Goal: Transaction & Acquisition: Book appointment/travel/reservation

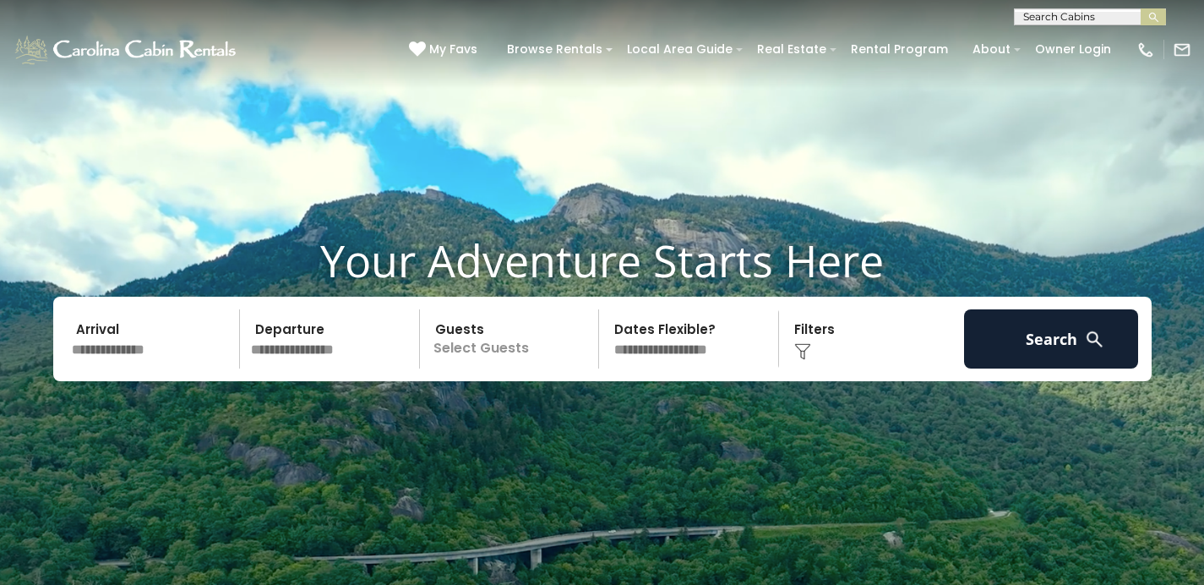
click at [1045, 17] on input "text" at bounding box center [1089, 20] width 148 height 17
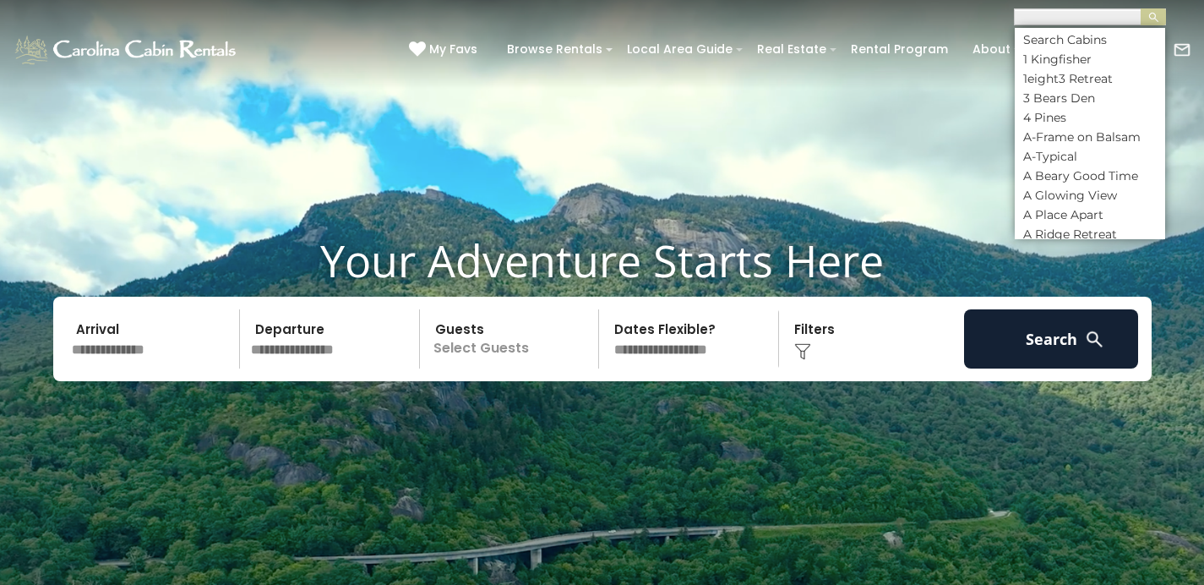
click at [1030, 13] on input "text" at bounding box center [1089, 19] width 148 height 17
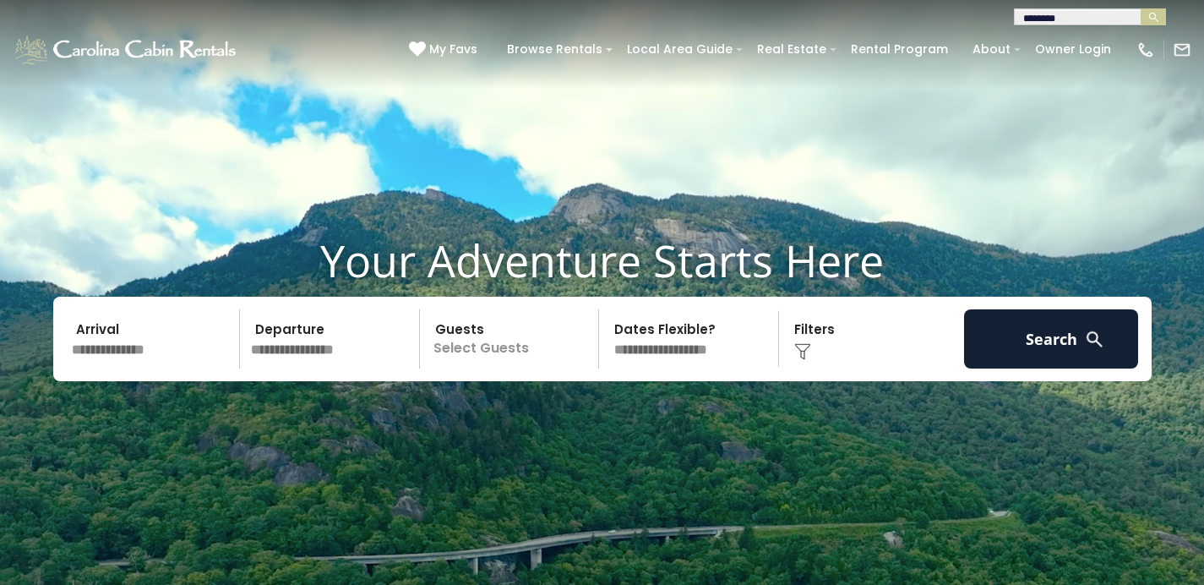
type input "********"
click at [1152, 18] on img "submit" at bounding box center [1153, 17] width 13 height 13
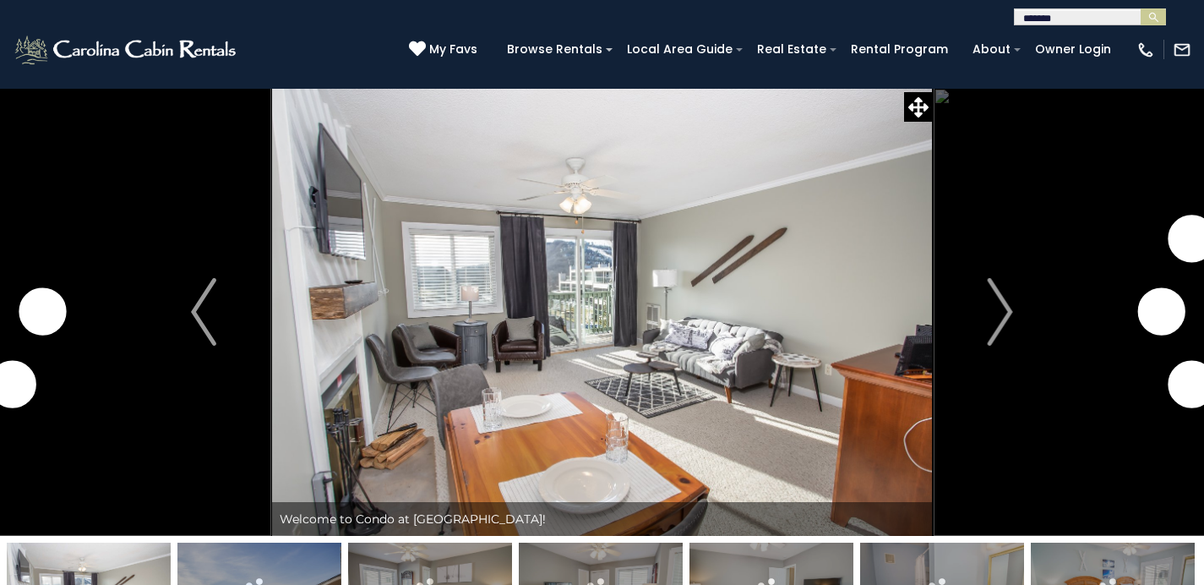
type input "*******"
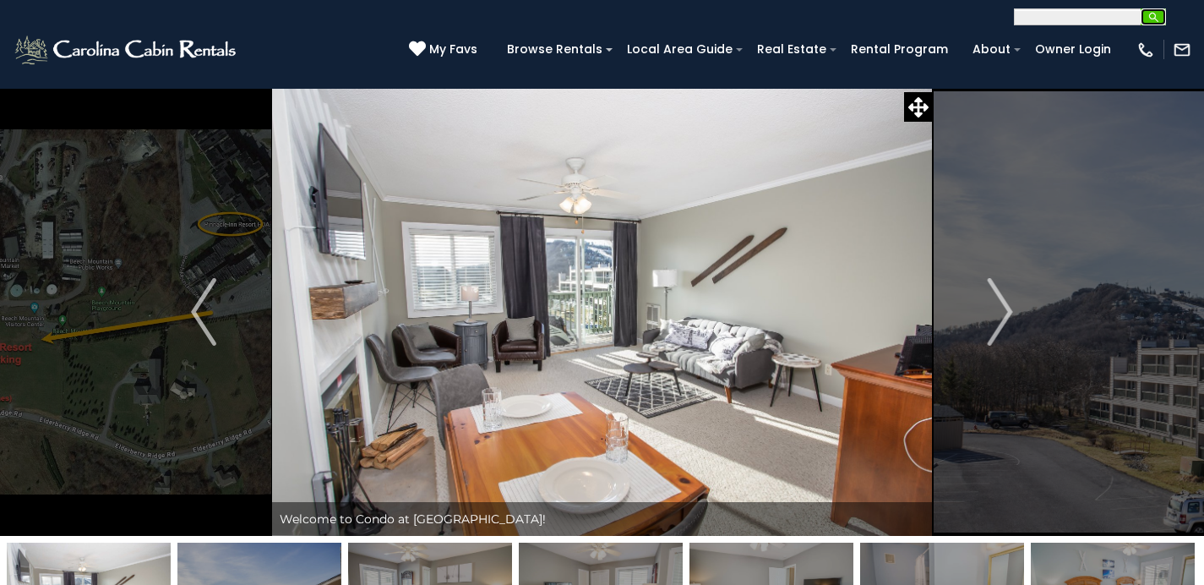
click at [1160, 18] on button "submit" at bounding box center [1152, 16] width 25 height 17
click at [1137, 16] on input "text" at bounding box center [1089, 19] width 148 height 17
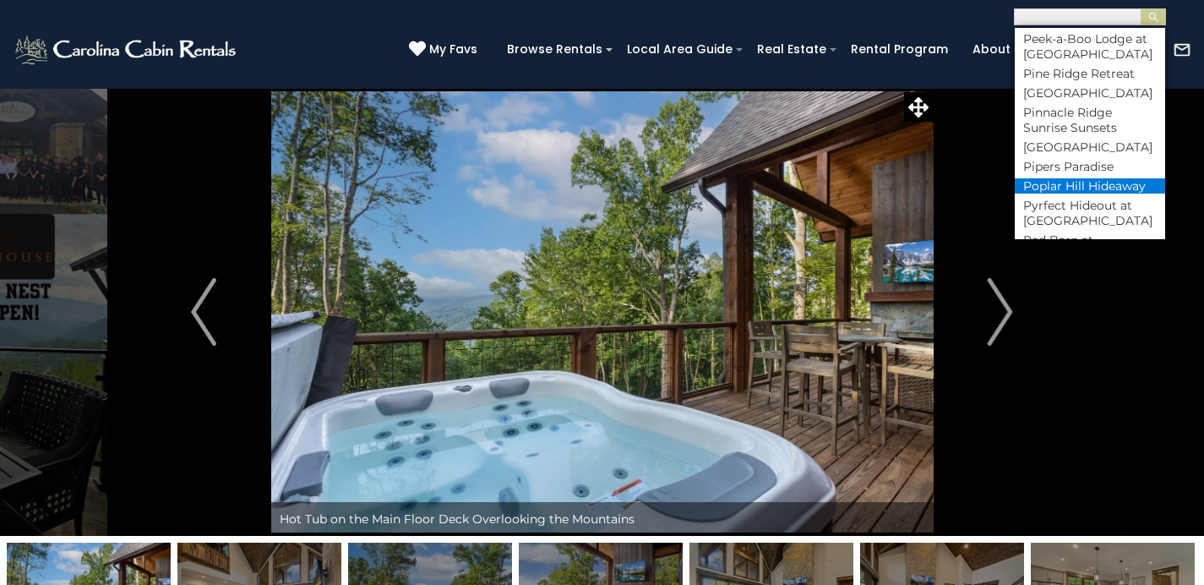
scroll to position [6234, 0]
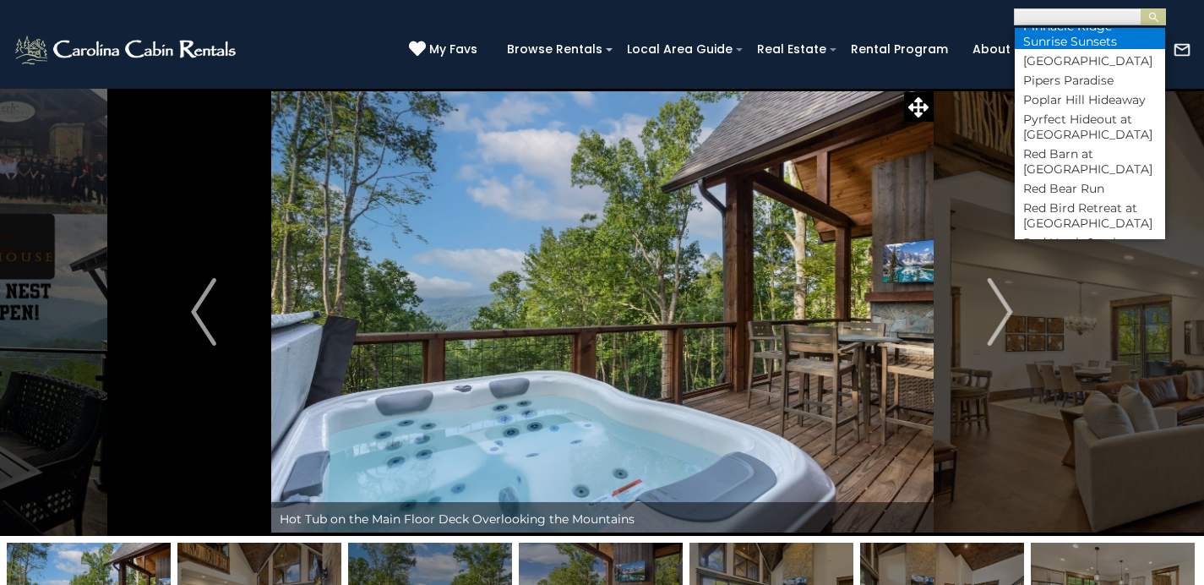
click at [1074, 49] on li "Pinnacle Ridge Sunrise Sunsets" at bounding box center [1090, 34] width 150 height 30
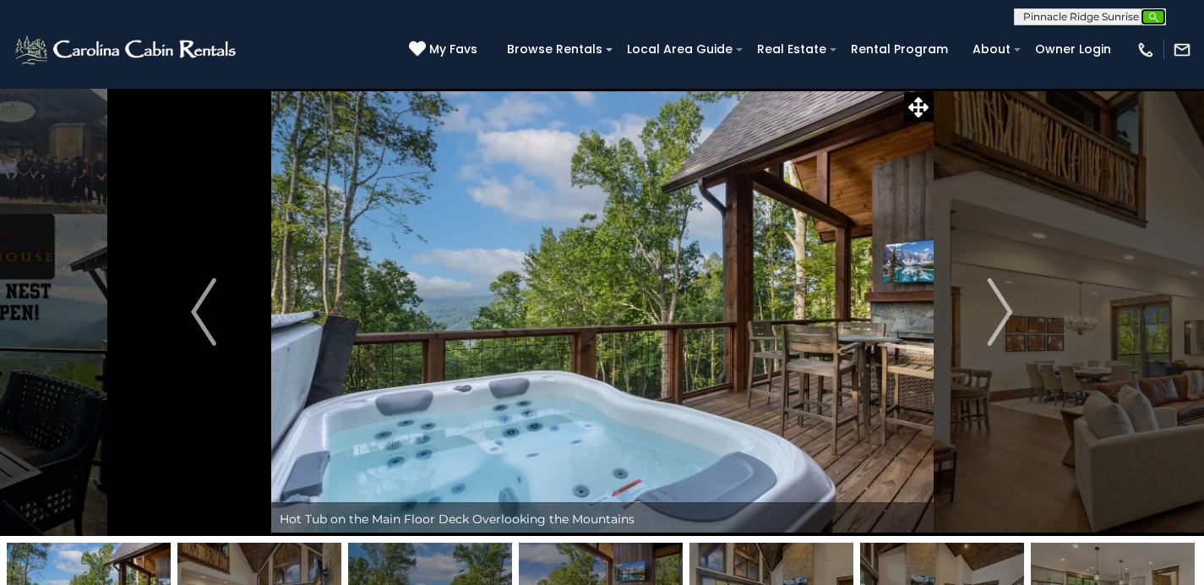
click at [1151, 17] on img "submit" at bounding box center [1153, 17] width 13 height 13
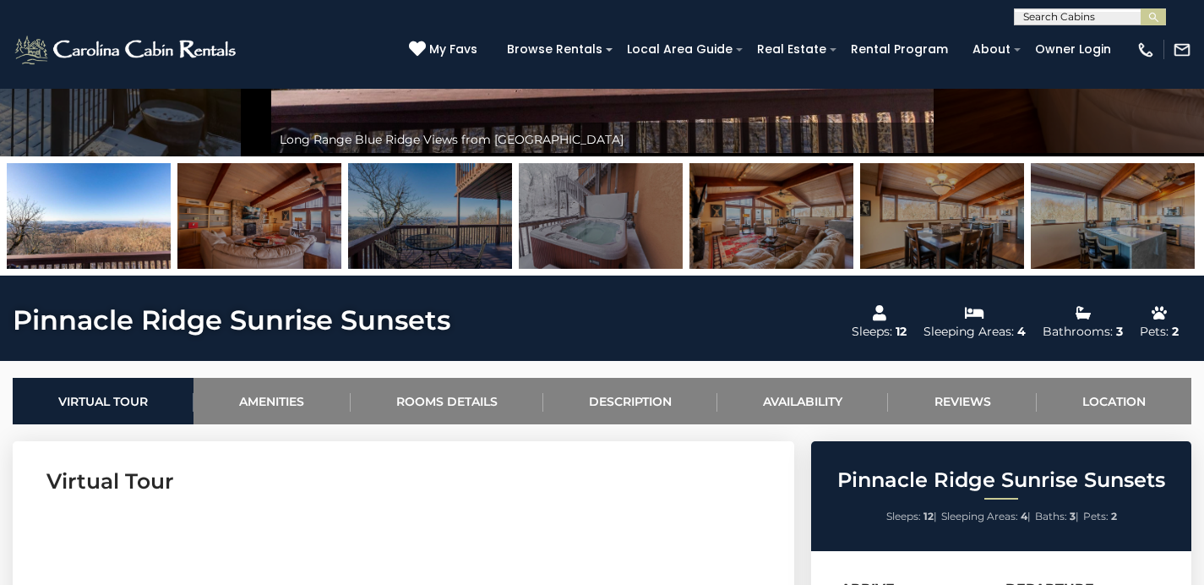
scroll to position [378, 0]
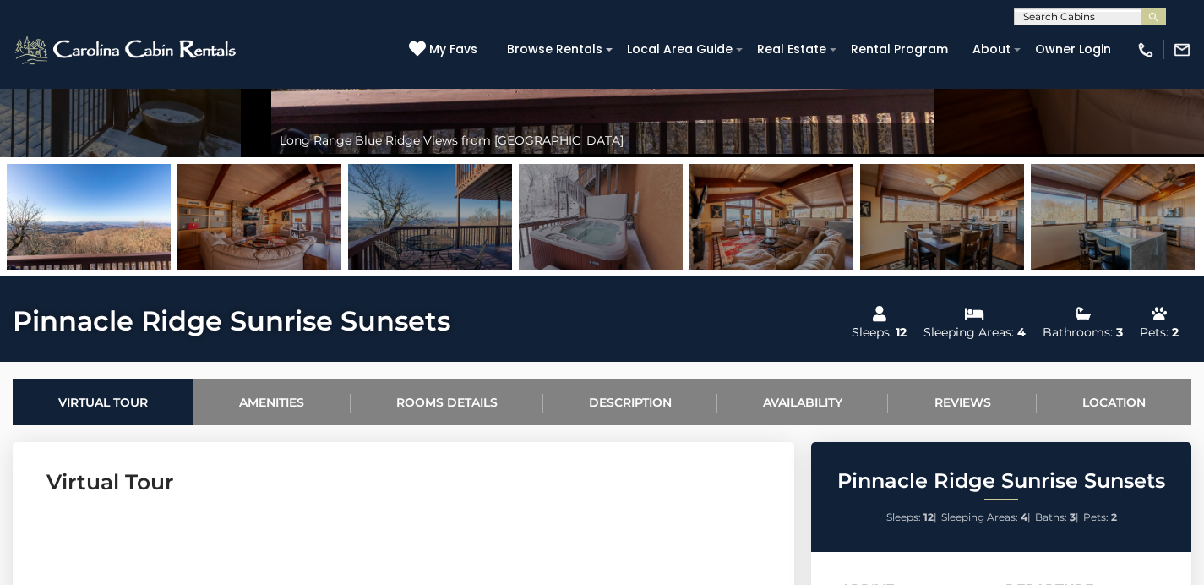
click at [1065, 19] on input "text" at bounding box center [1089, 20] width 148 height 17
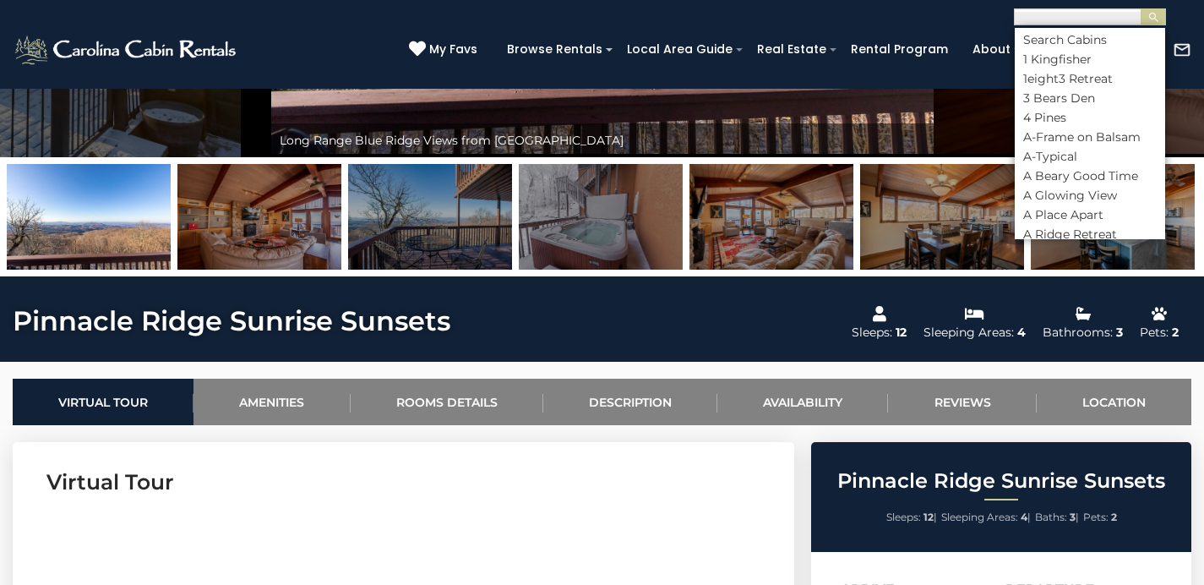
scroll to position [1, 0]
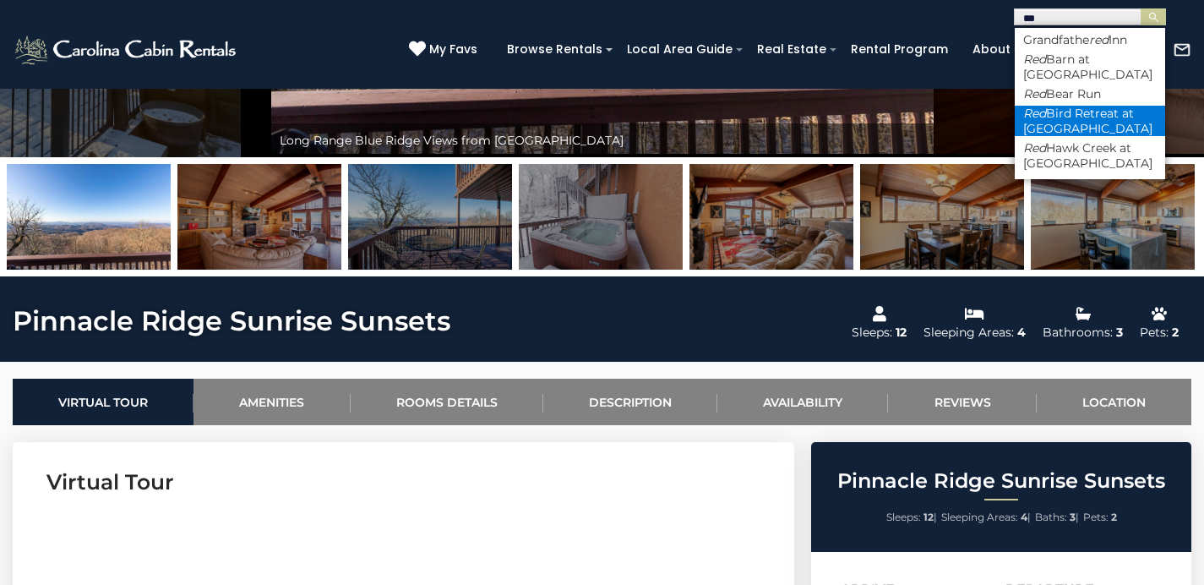
type input "***"
click at [1083, 106] on li "Red Bird Retreat at Eagles Nest" at bounding box center [1090, 121] width 150 height 30
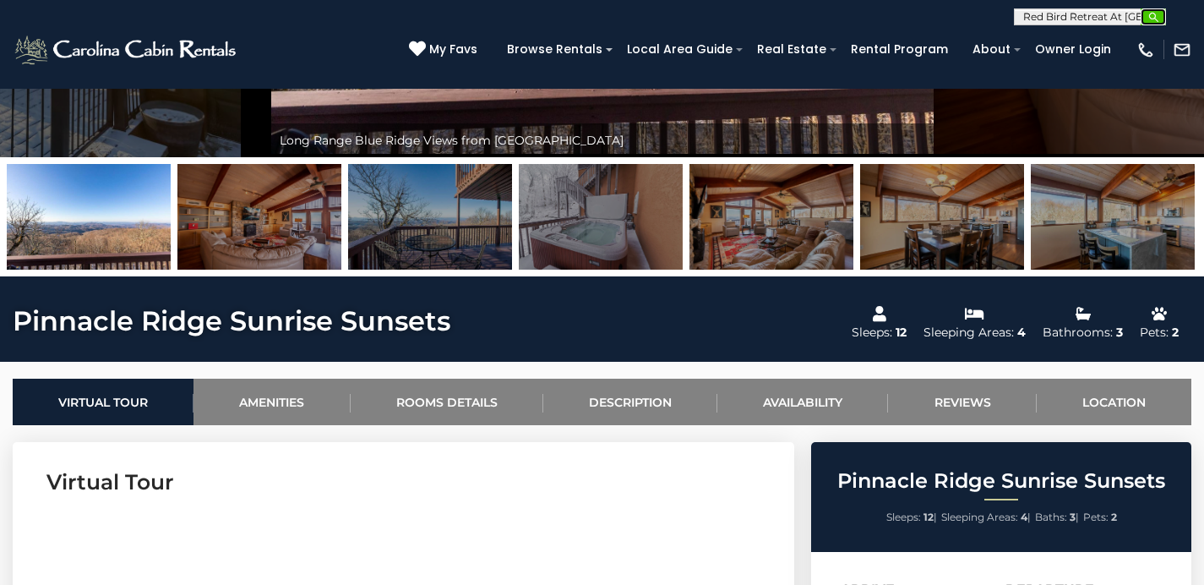
click at [1159, 18] on button "submit" at bounding box center [1152, 16] width 25 height 17
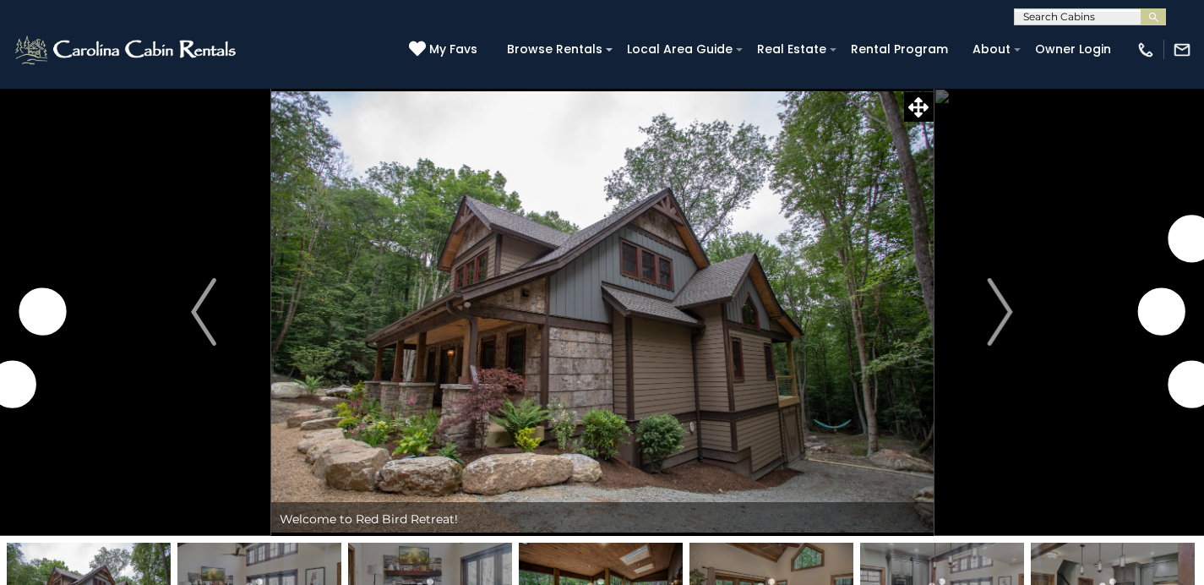
click at [1063, 14] on input "text" at bounding box center [1089, 20] width 148 height 17
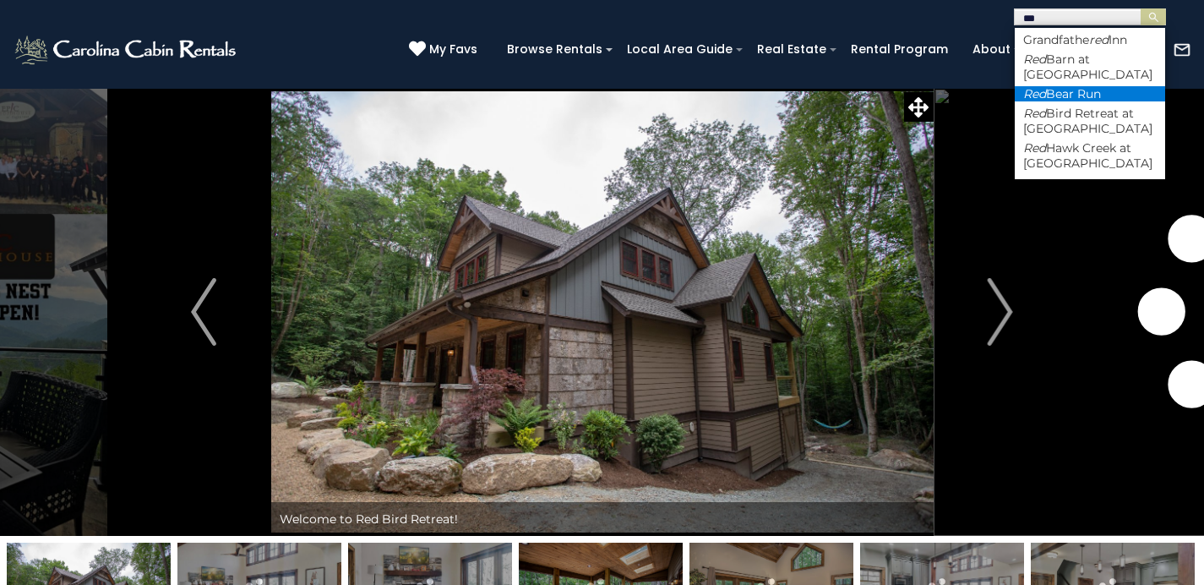
type input "***"
click at [1080, 92] on li "Red Bear Run" at bounding box center [1090, 93] width 150 height 15
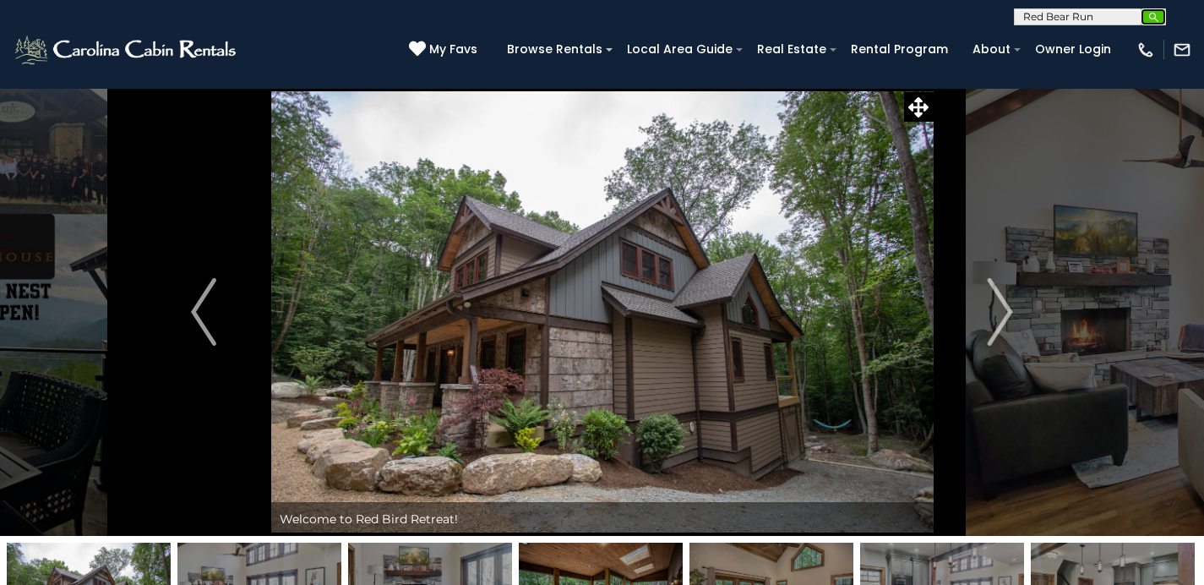
click at [1156, 16] on img "submit" at bounding box center [1153, 17] width 13 height 13
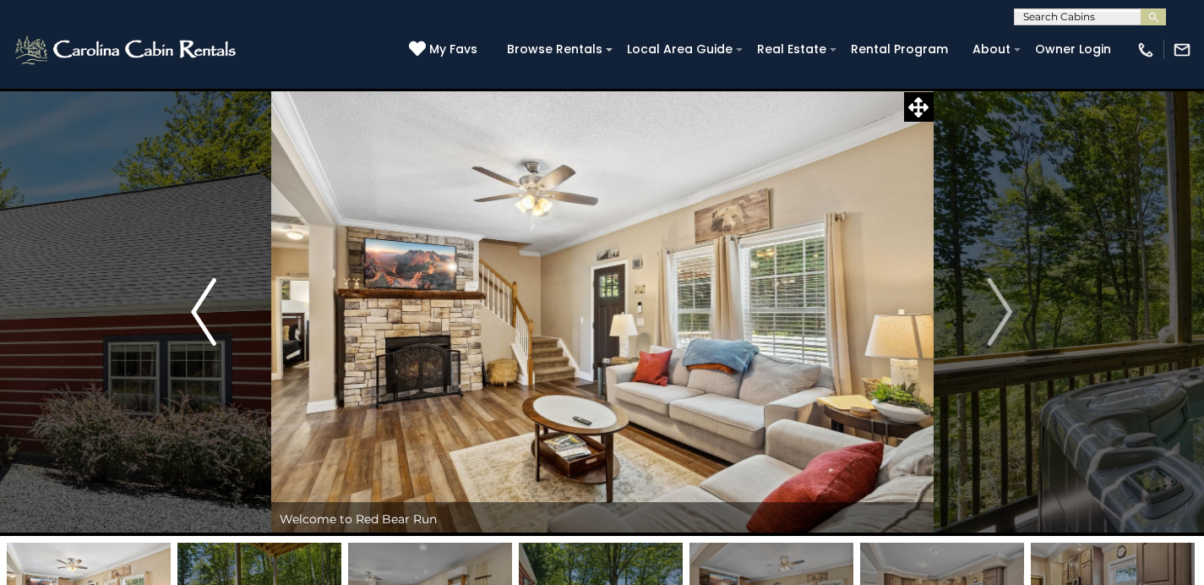
click at [200, 305] on img "Previous" at bounding box center [203, 312] width 25 height 68
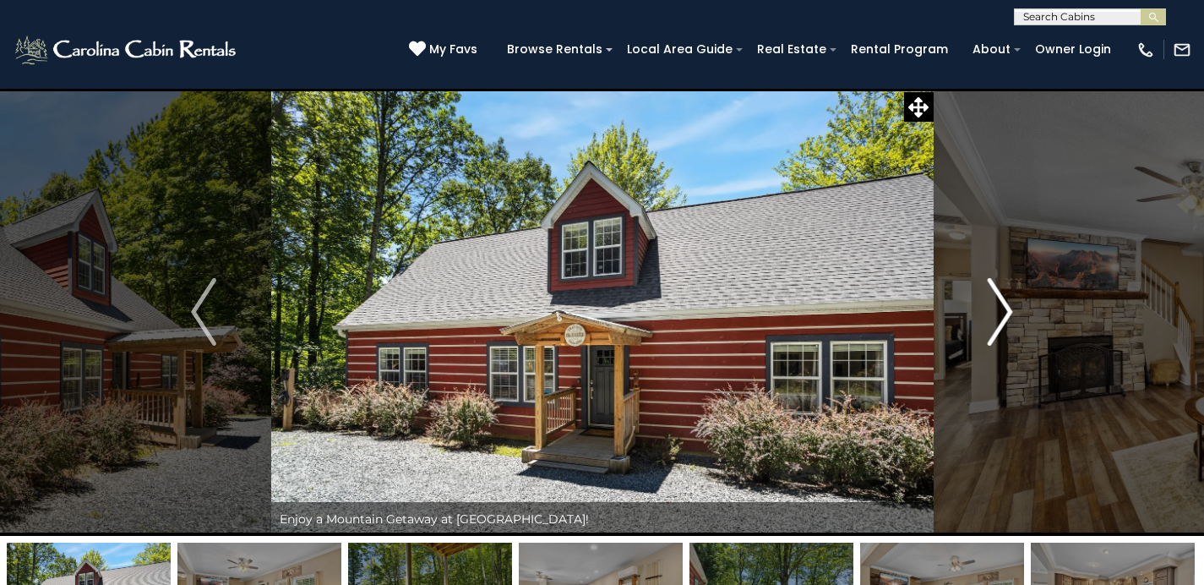
click at [1004, 301] on img "Next" at bounding box center [999, 312] width 25 height 68
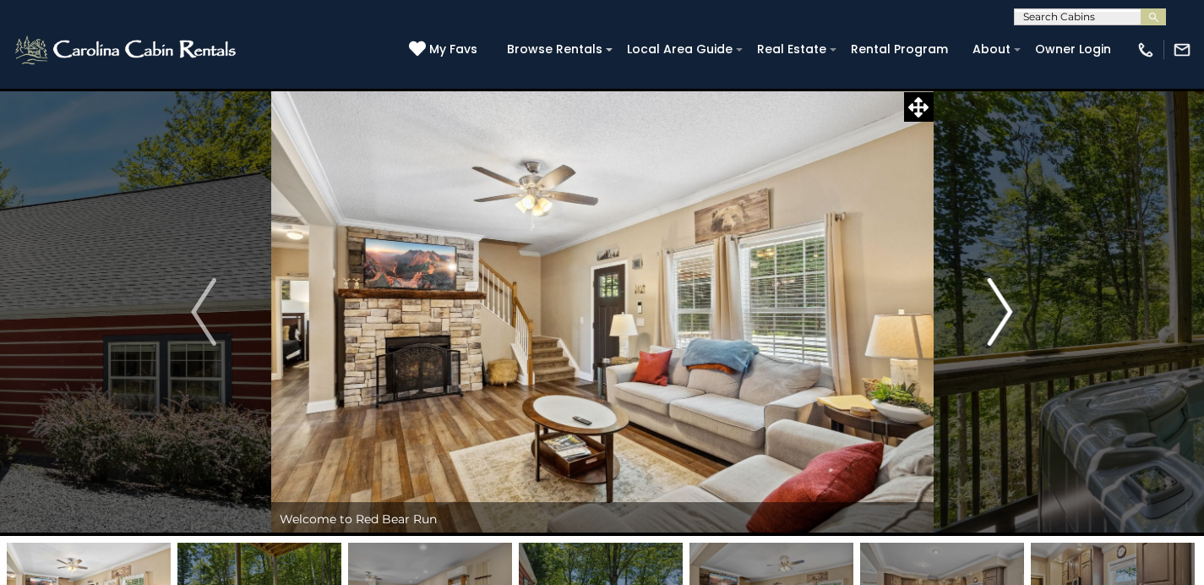
click at [1004, 301] on img "Next" at bounding box center [999, 312] width 25 height 68
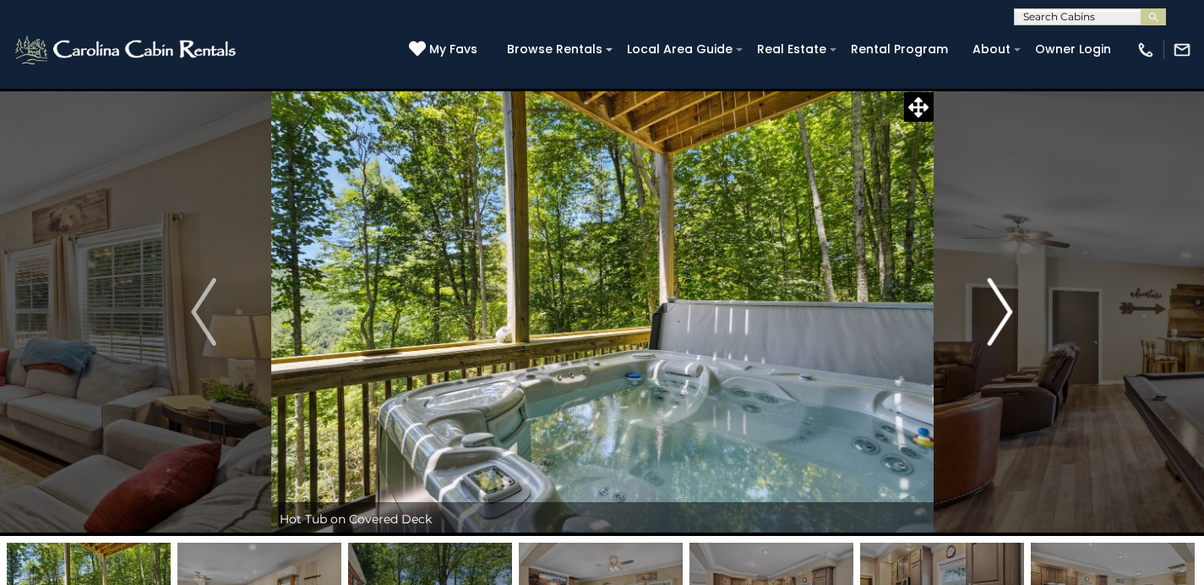
click at [1004, 302] on img "Next" at bounding box center [999, 312] width 25 height 68
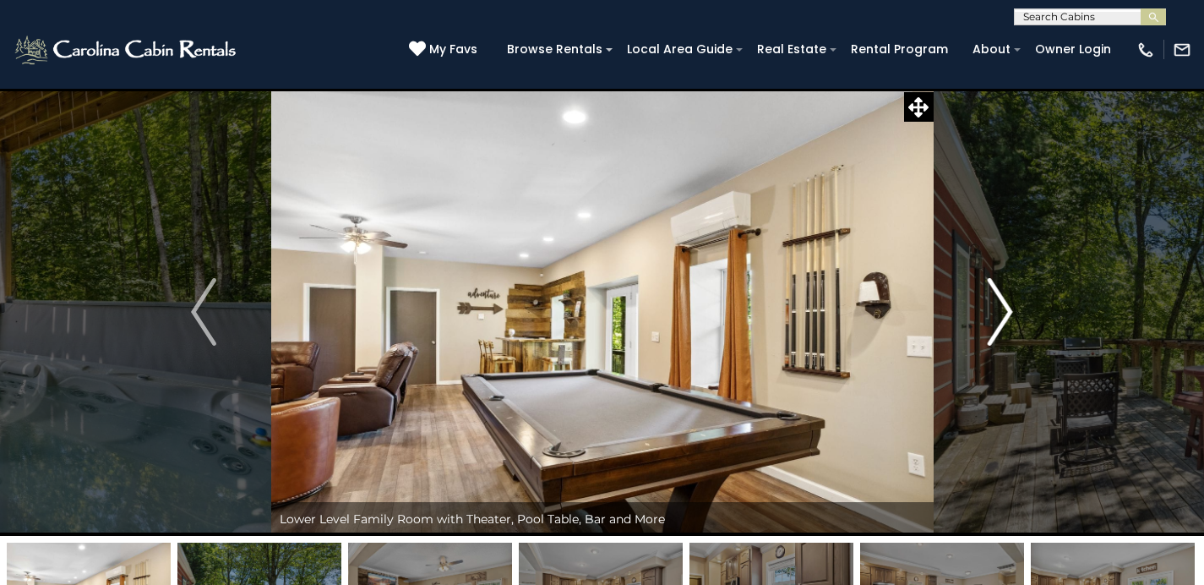
click at [1004, 302] on img "Next" at bounding box center [999, 312] width 25 height 68
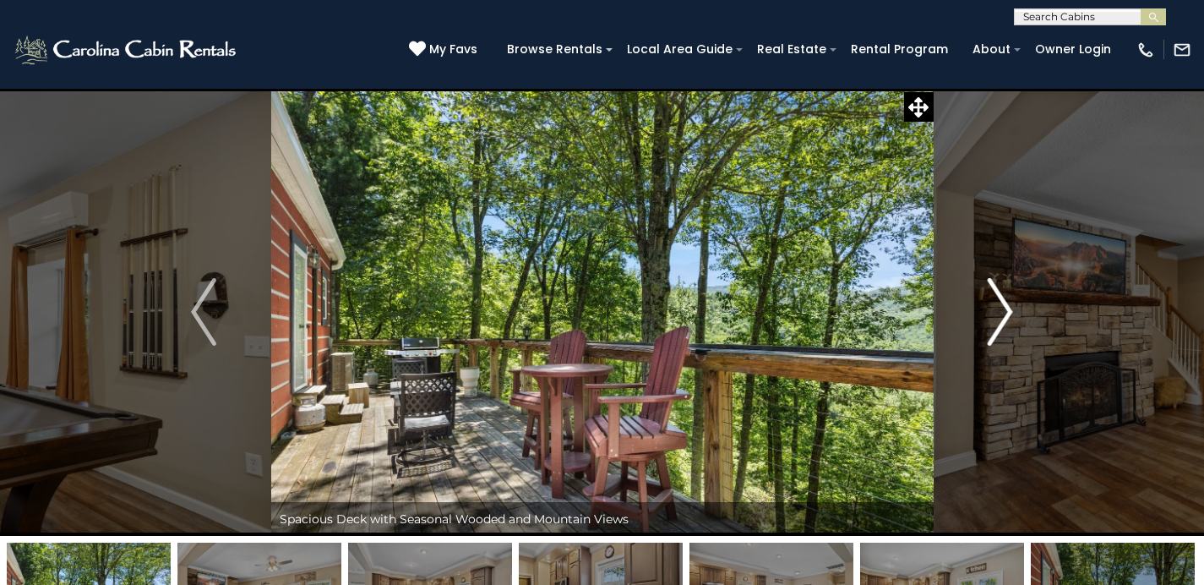
click at [1005, 302] on img "Next" at bounding box center [999, 312] width 25 height 68
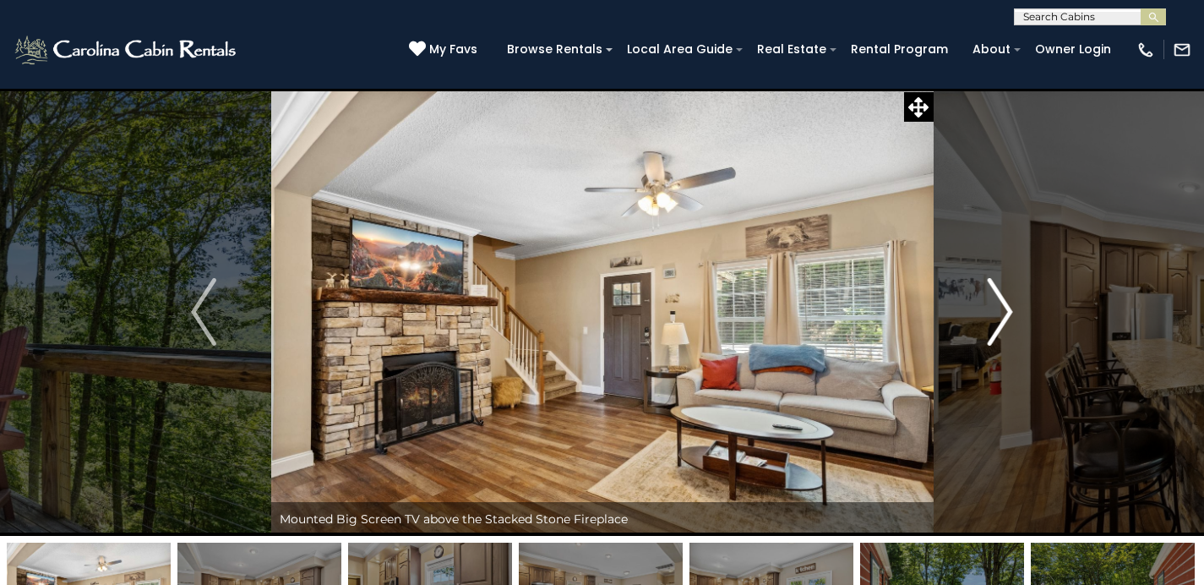
click at [1005, 302] on img "Next" at bounding box center [999, 312] width 25 height 68
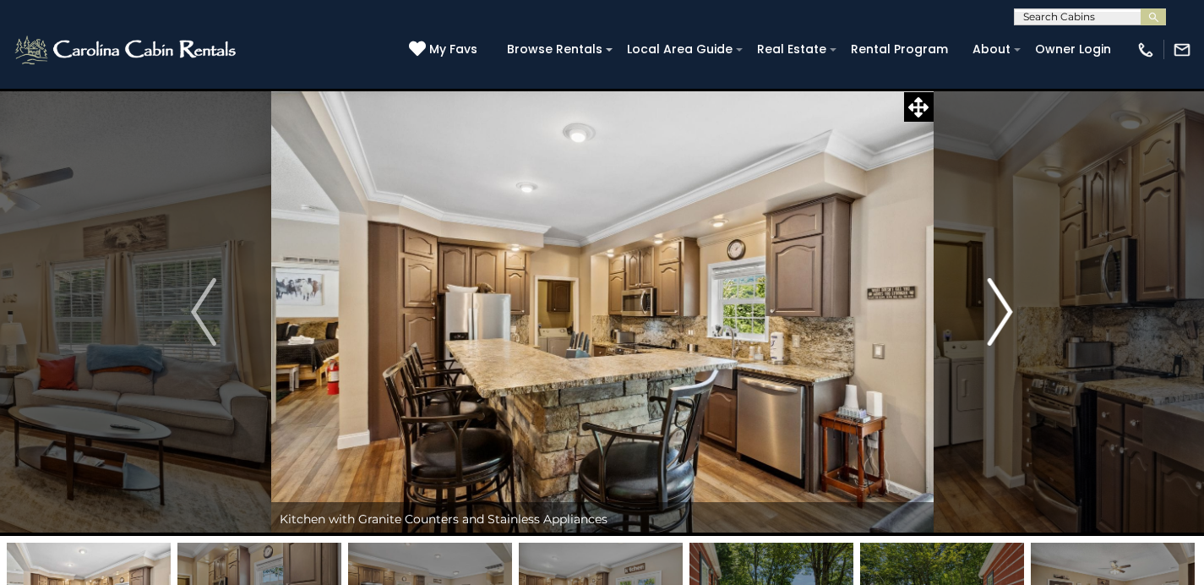
click at [1006, 302] on img "Next" at bounding box center [999, 312] width 25 height 68
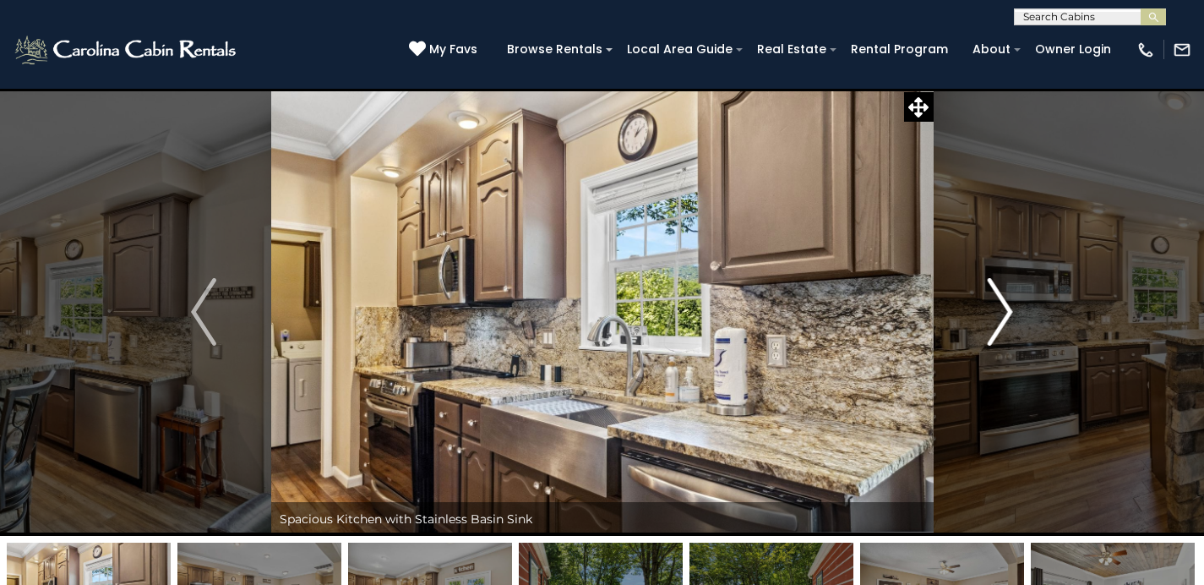
click at [1006, 302] on img "Next" at bounding box center [999, 312] width 25 height 68
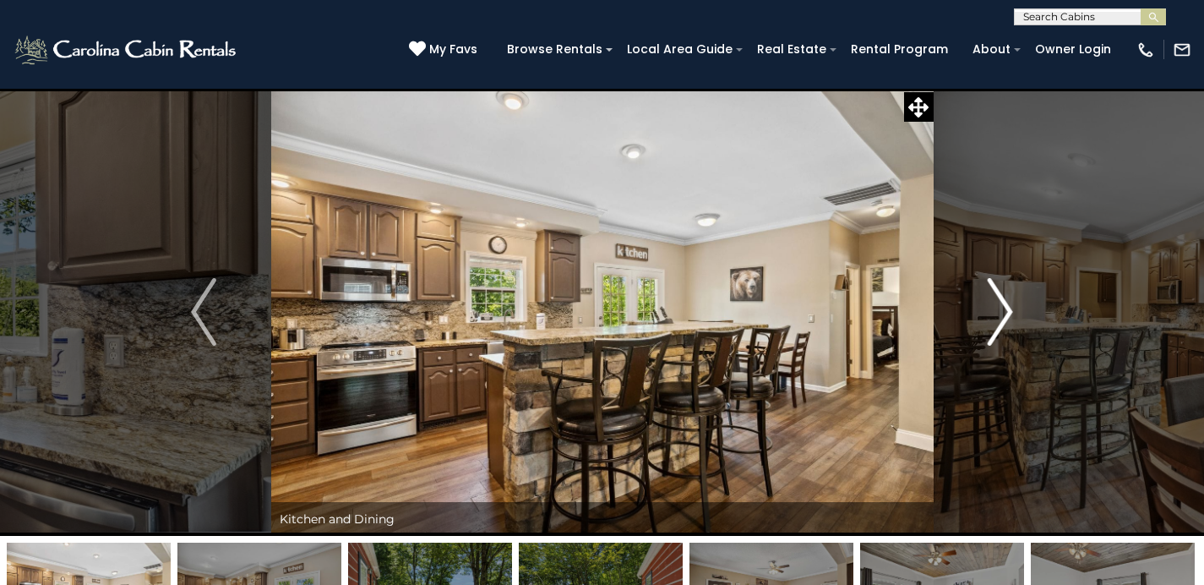
click at [1006, 302] on img "Next" at bounding box center [999, 312] width 25 height 68
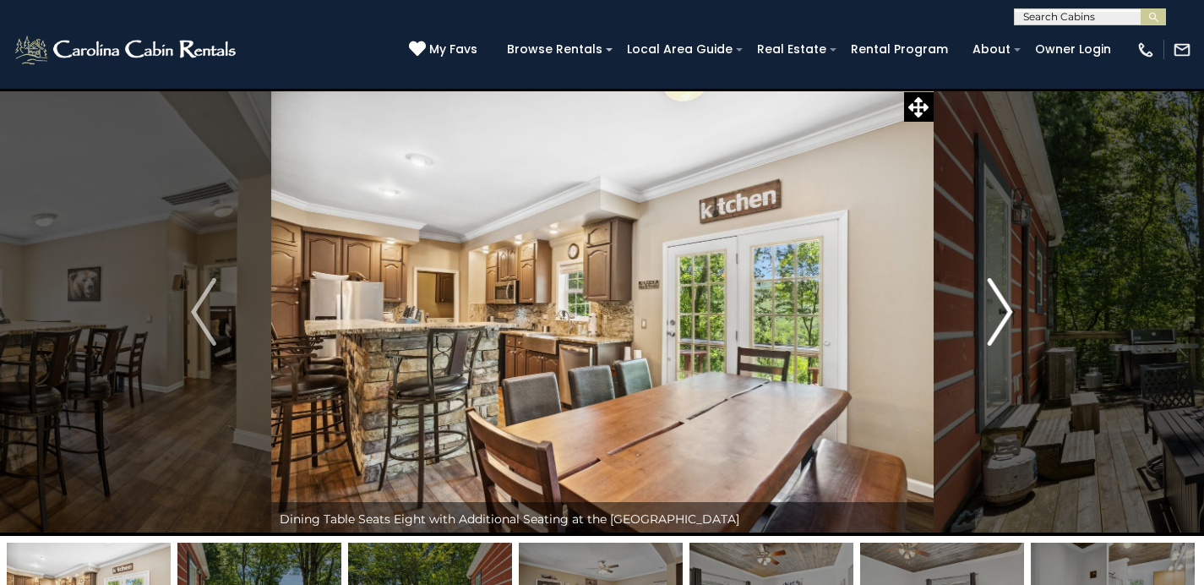
click at [1007, 302] on img "Next" at bounding box center [999, 312] width 25 height 68
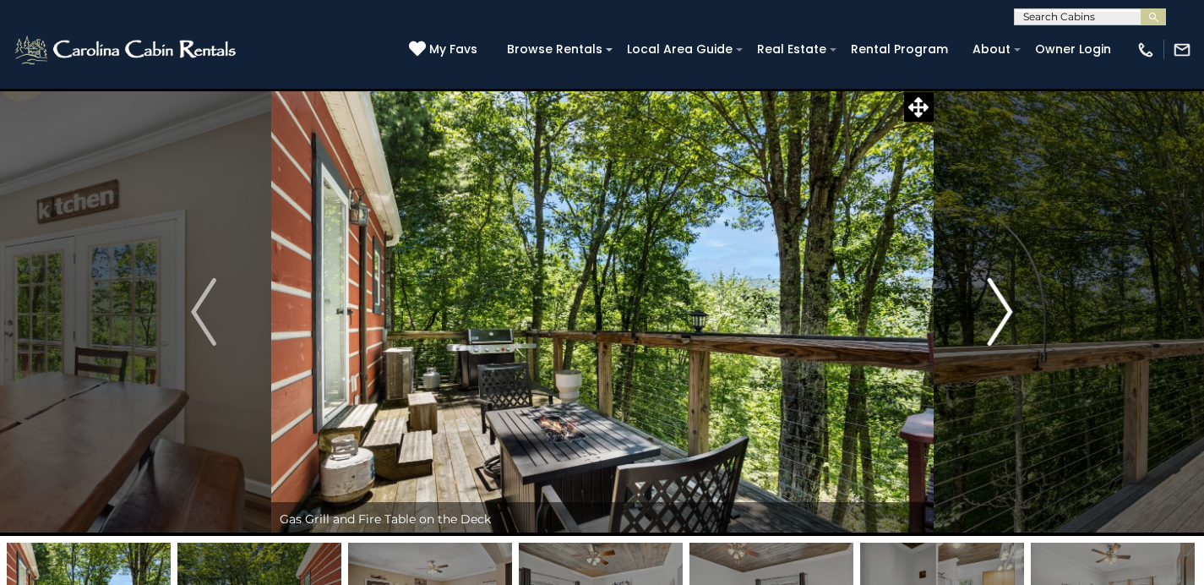
click at [1007, 302] on img "Next" at bounding box center [999, 312] width 25 height 68
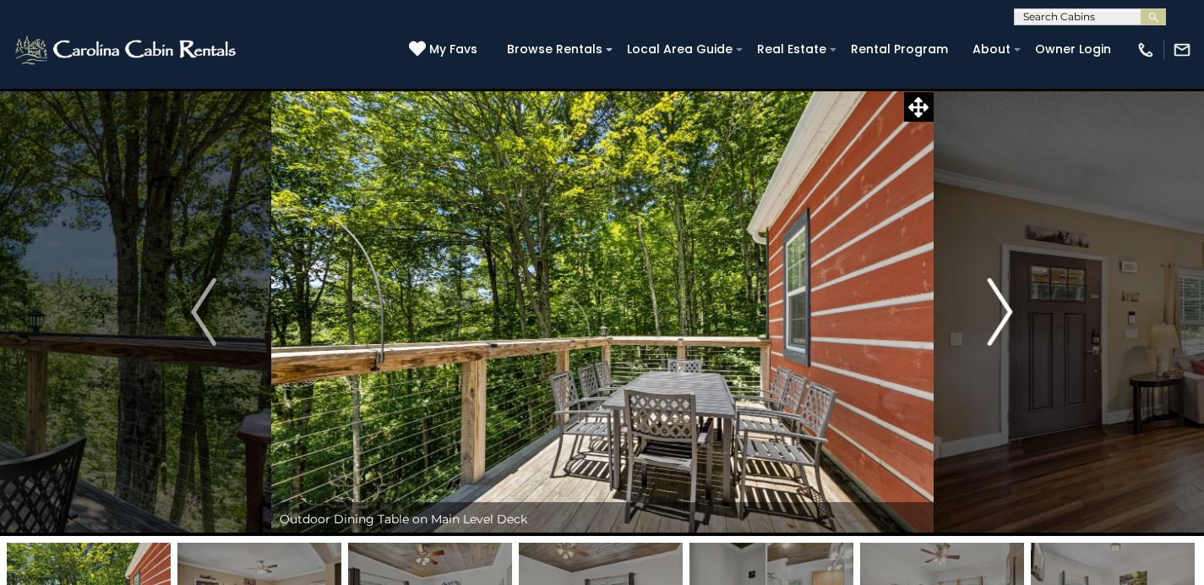
click at [1009, 302] on img "Next" at bounding box center [999, 312] width 25 height 68
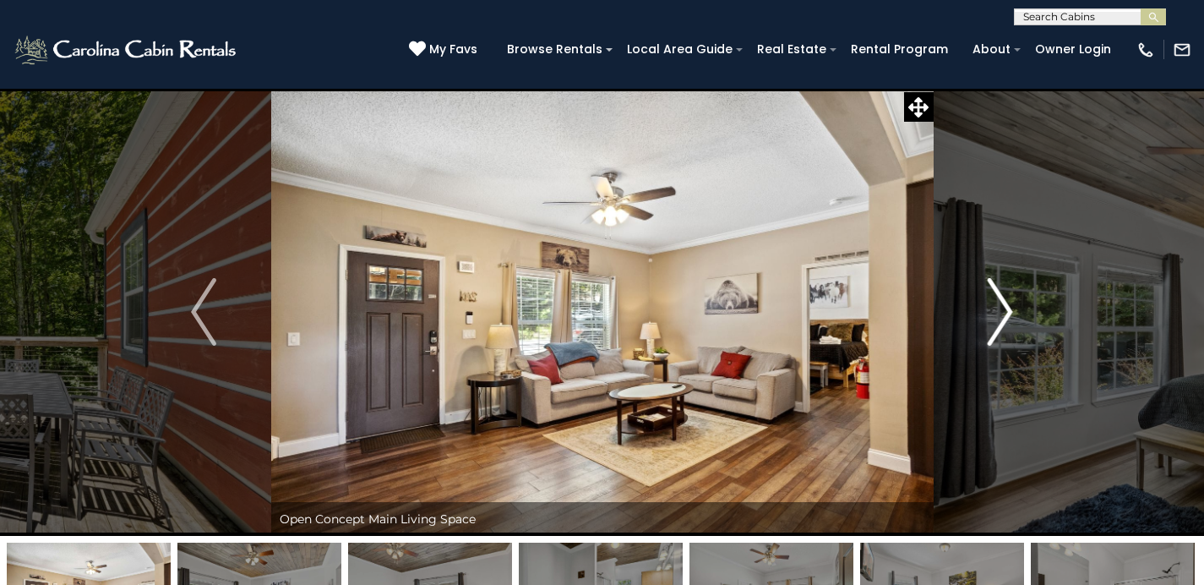
drag, startPoint x: 1019, startPoint y: 320, endPoint x: 982, endPoint y: 318, distance: 37.2
click at [1016, 320] on button "Next" at bounding box center [1000, 312] width 134 height 448
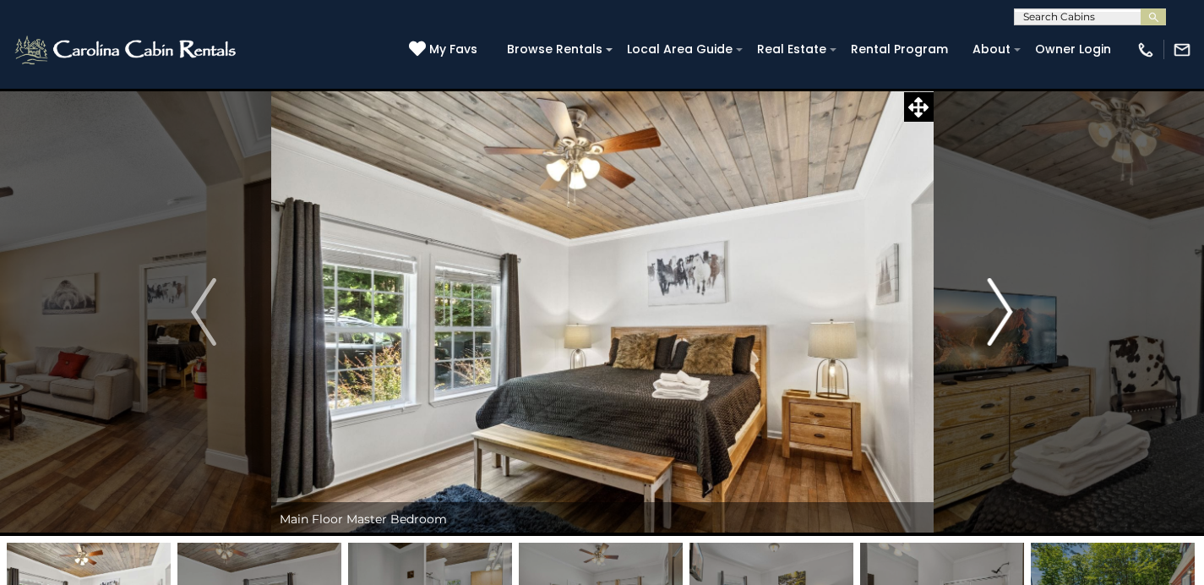
click at [998, 311] on img "Next" at bounding box center [999, 312] width 25 height 68
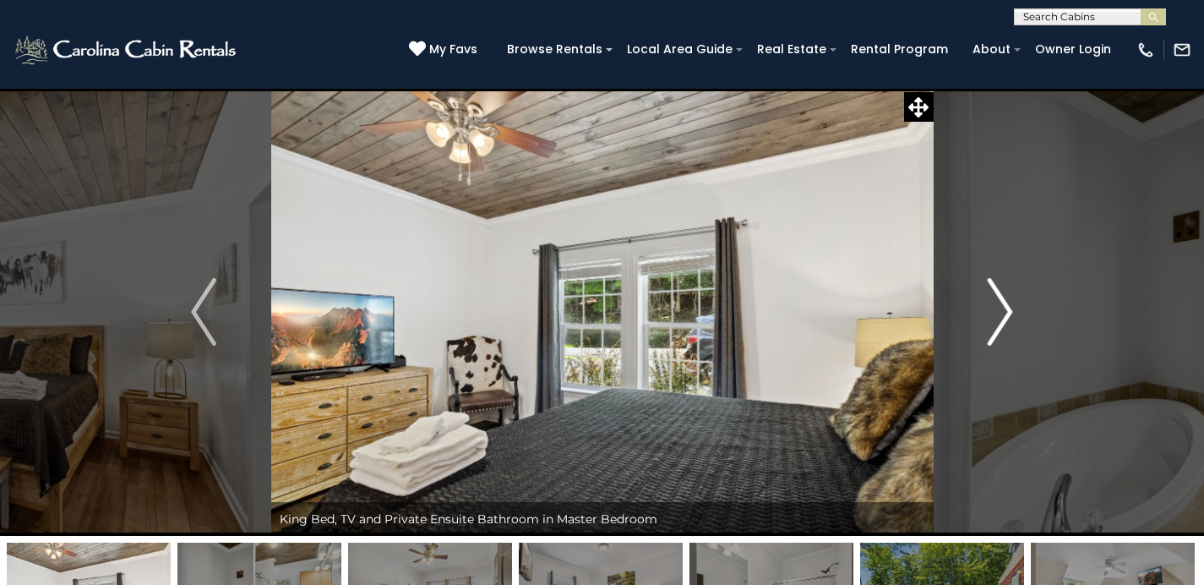
click at [996, 302] on img "Next" at bounding box center [999, 312] width 25 height 68
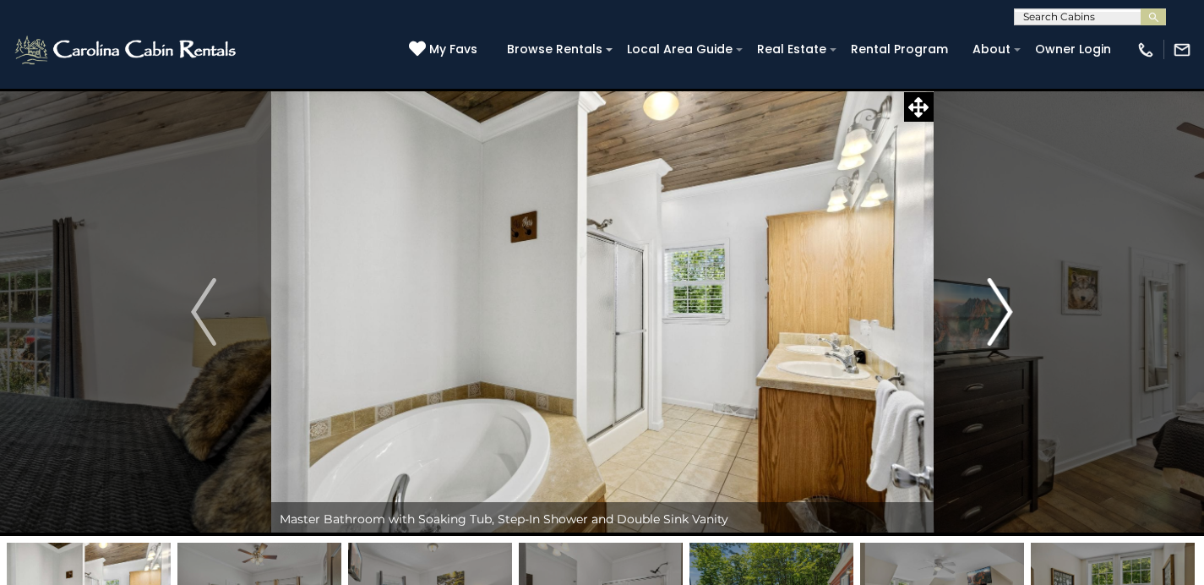
click at [999, 302] on img "Next" at bounding box center [999, 312] width 25 height 68
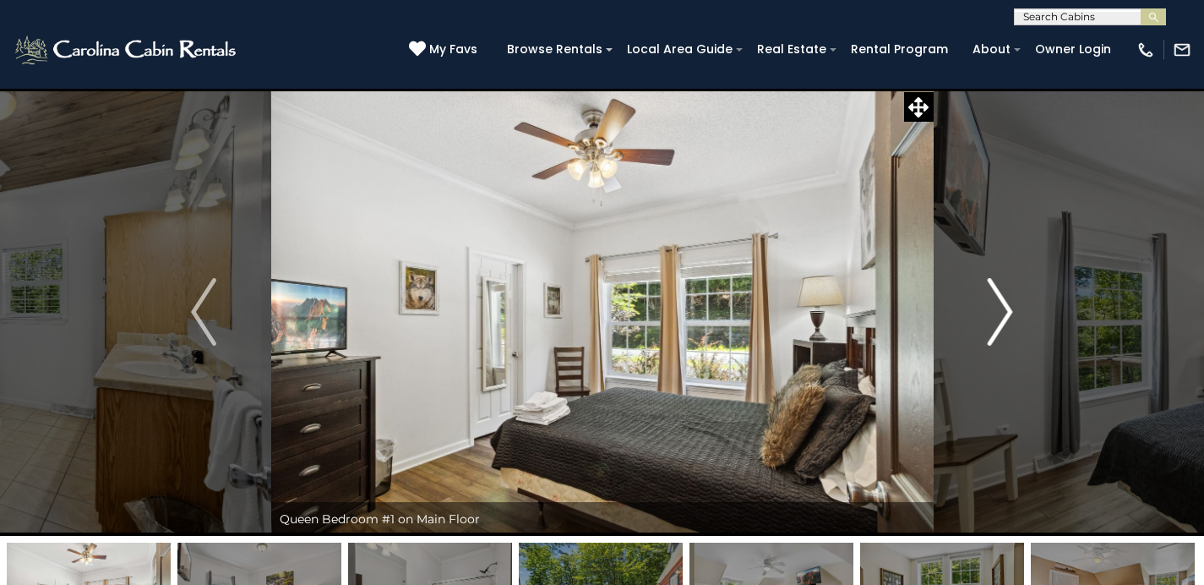
click at [1000, 303] on img "Next" at bounding box center [999, 312] width 25 height 68
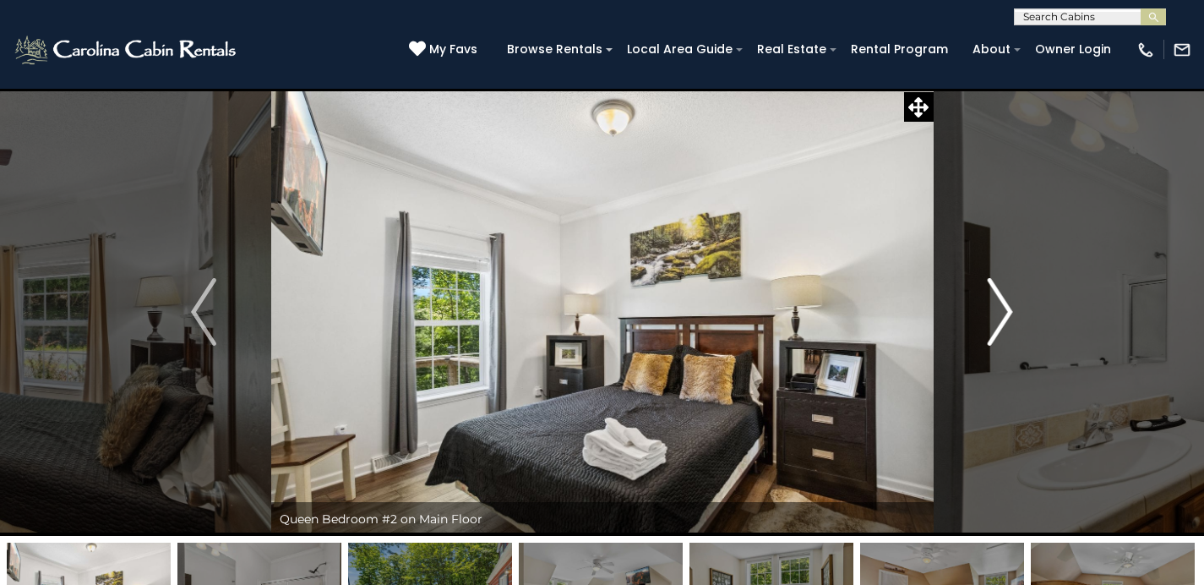
click at [1000, 303] on img "Next" at bounding box center [999, 312] width 25 height 68
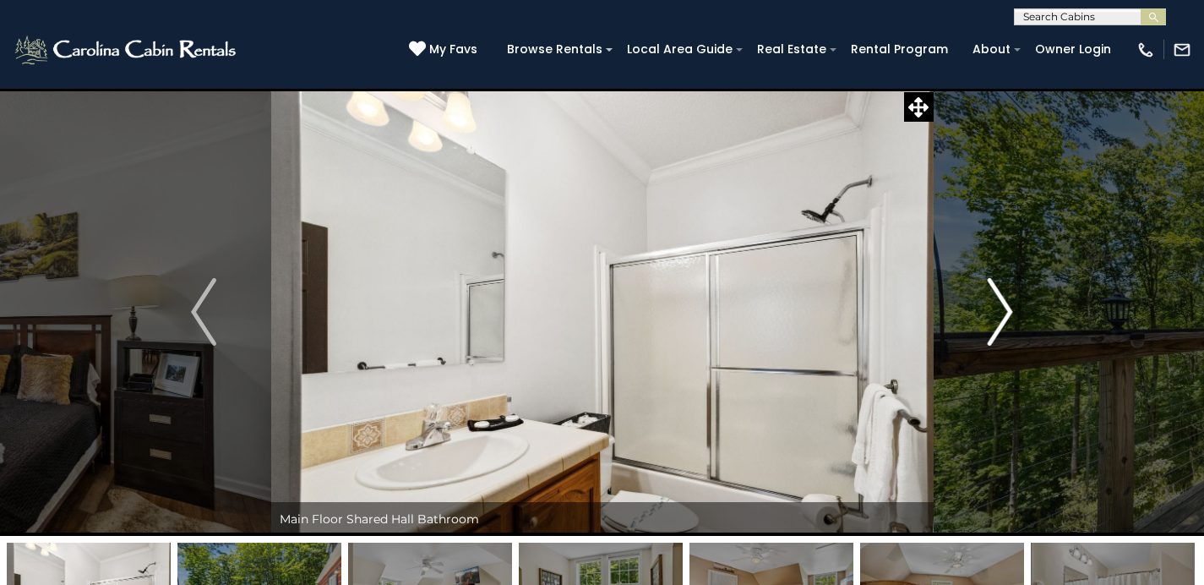
click at [1000, 304] on img "Next" at bounding box center [999, 312] width 25 height 68
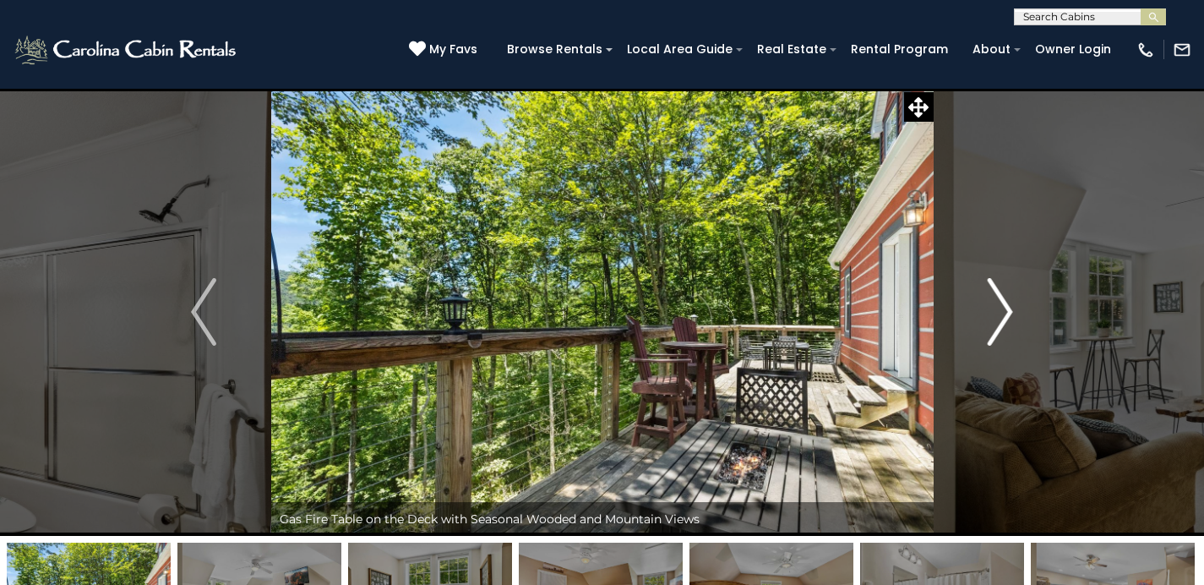
click at [1000, 304] on img "Next" at bounding box center [999, 312] width 25 height 68
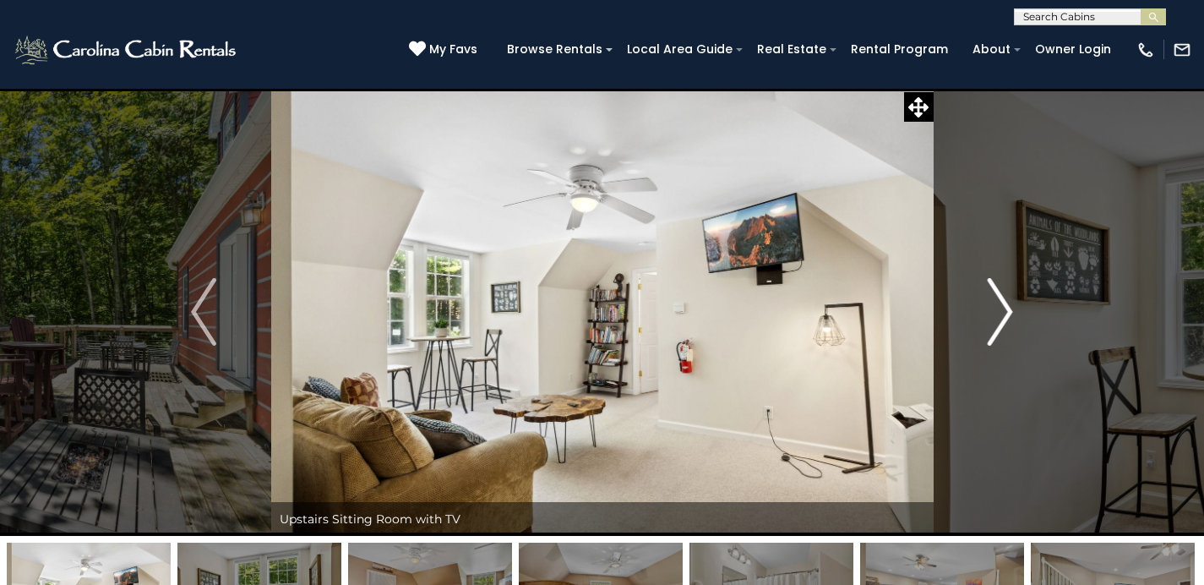
click at [1000, 304] on img "Next" at bounding box center [999, 312] width 25 height 68
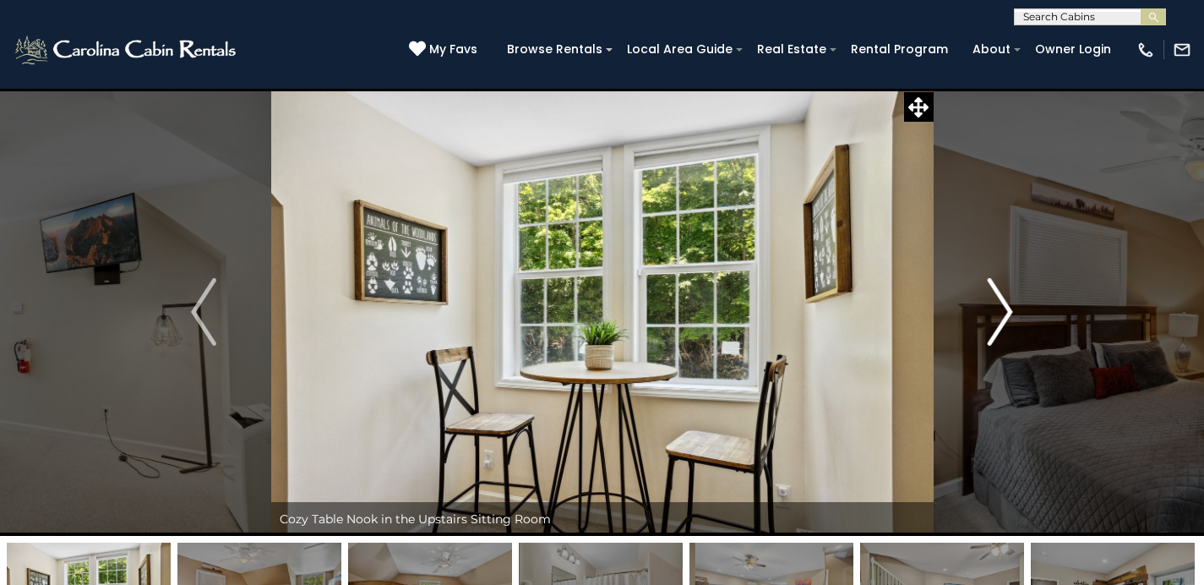
click at [1000, 304] on img "Next" at bounding box center [999, 312] width 25 height 68
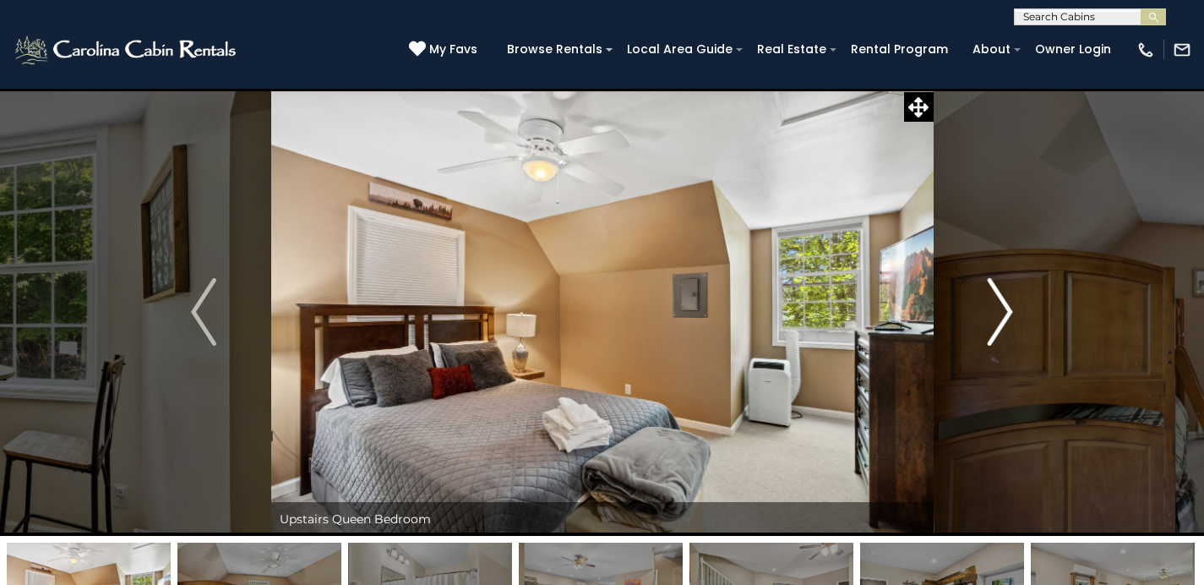
click at [1000, 305] on img "Next" at bounding box center [999, 312] width 25 height 68
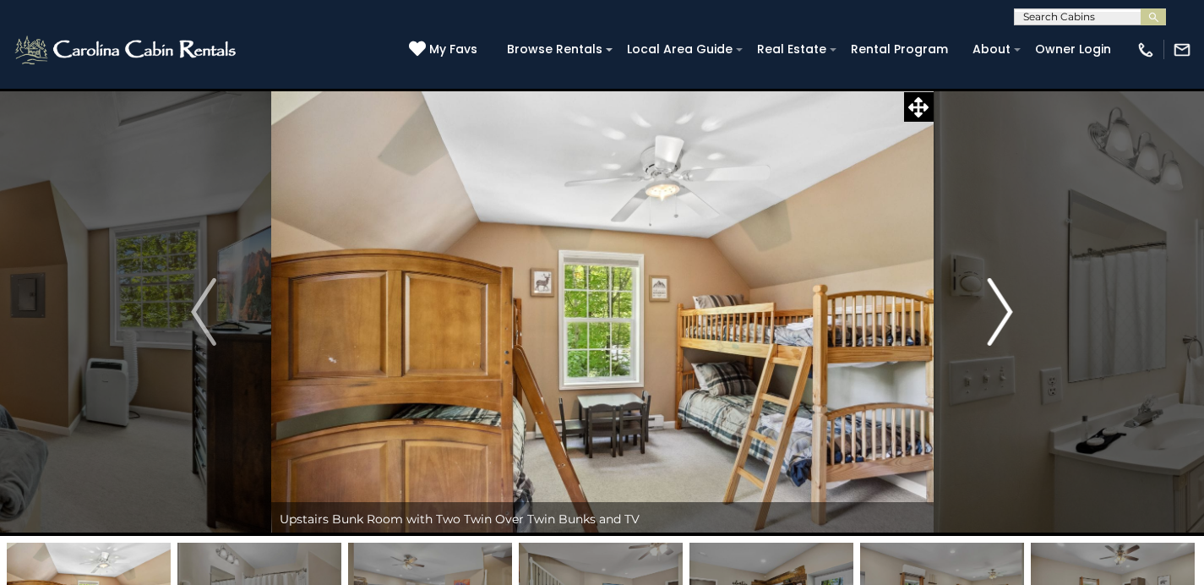
click at [1000, 305] on img "Next" at bounding box center [999, 312] width 25 height 68
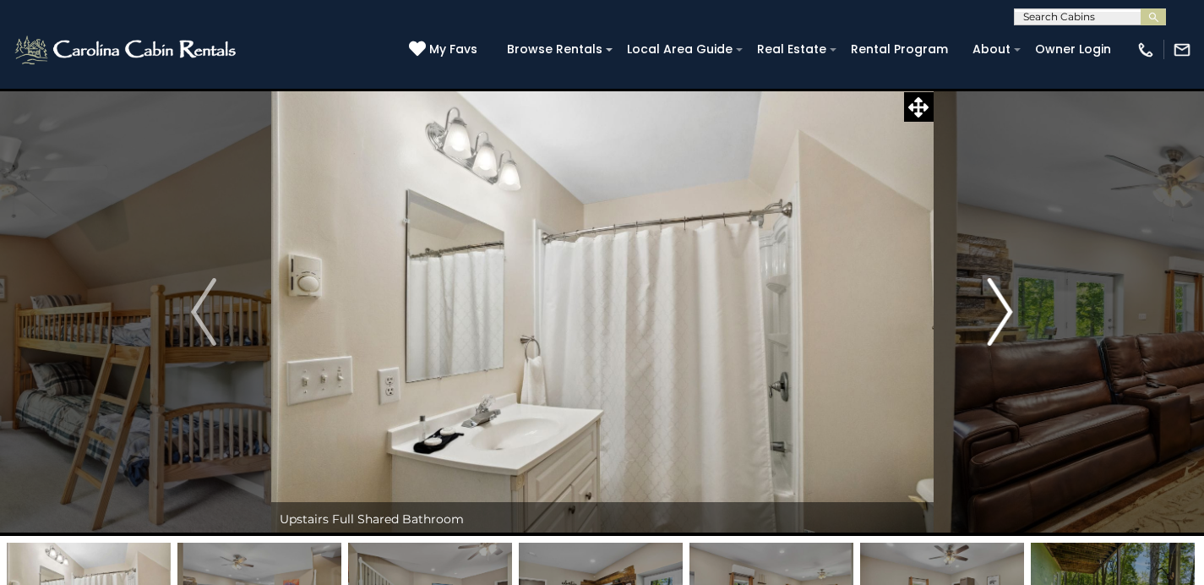
click at [1000, 305] on img "Next" at bounding box center [999, 312] width 25 height 68
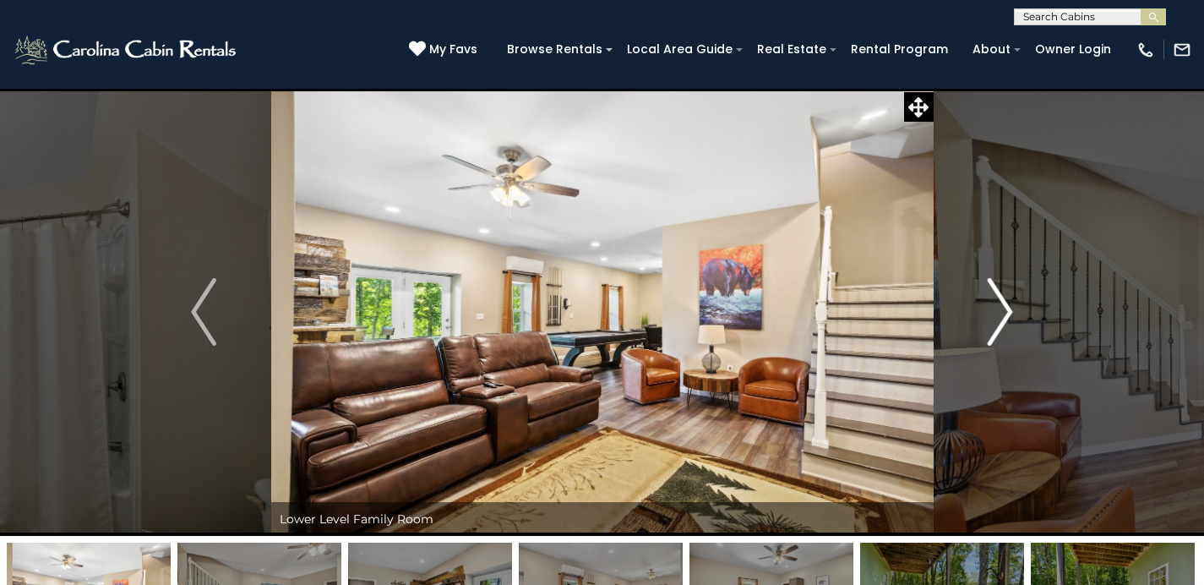
click at [1000, 305] on img "Next" at bounding box center [999, 312] width 25 height 68
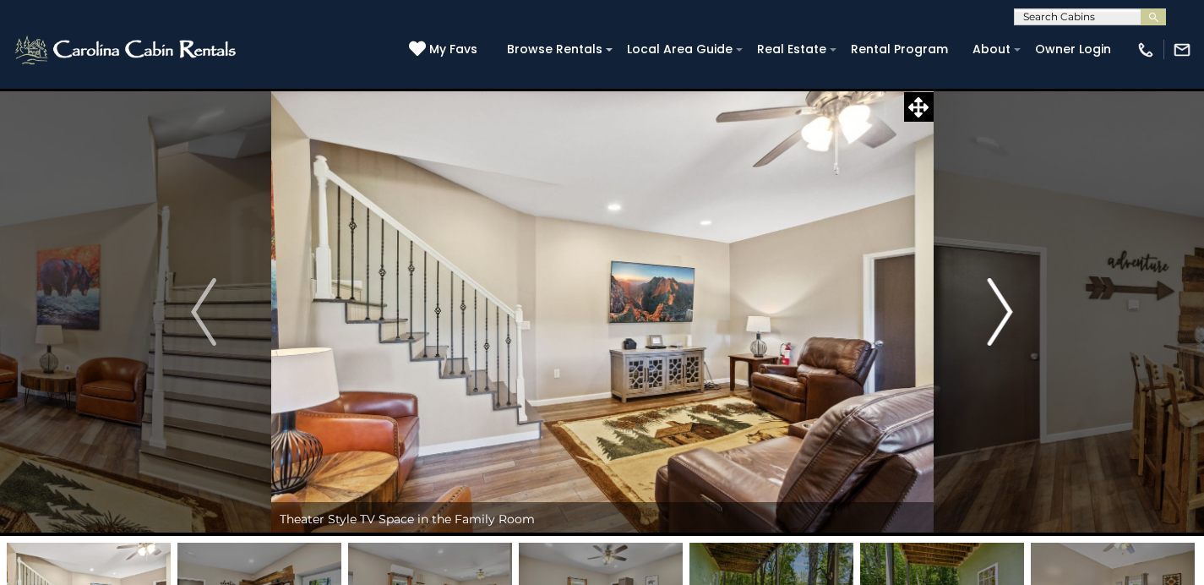
click at [1000, 305] on img "Next" at bounding box center [999, 312] width 25 height 68
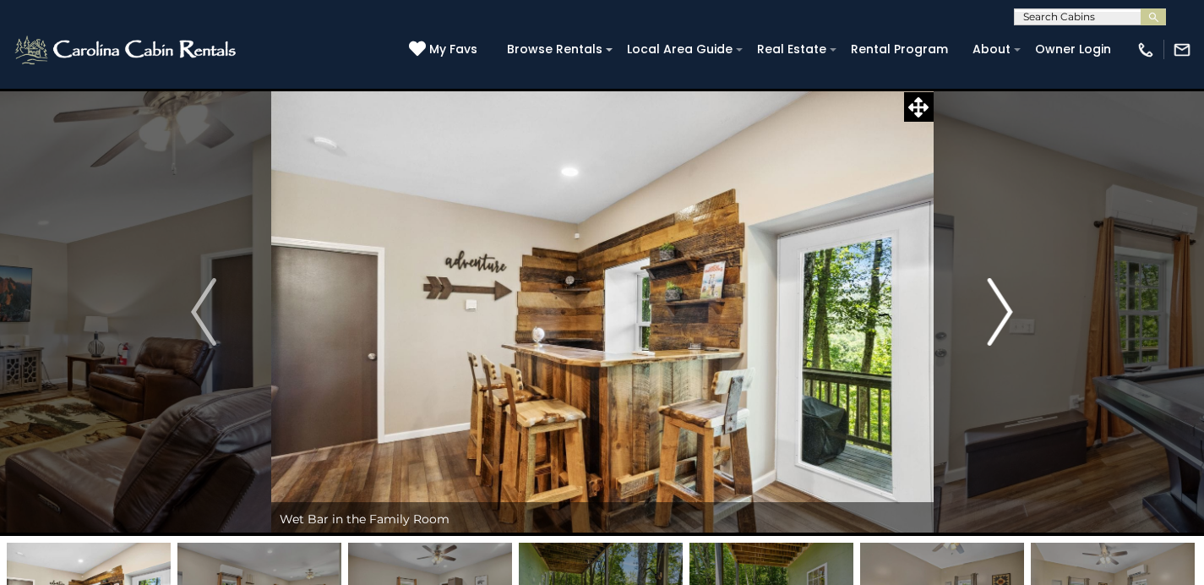
click at [993, 317] on img "Next" at bounding box center [999, 312] width 25 height 68
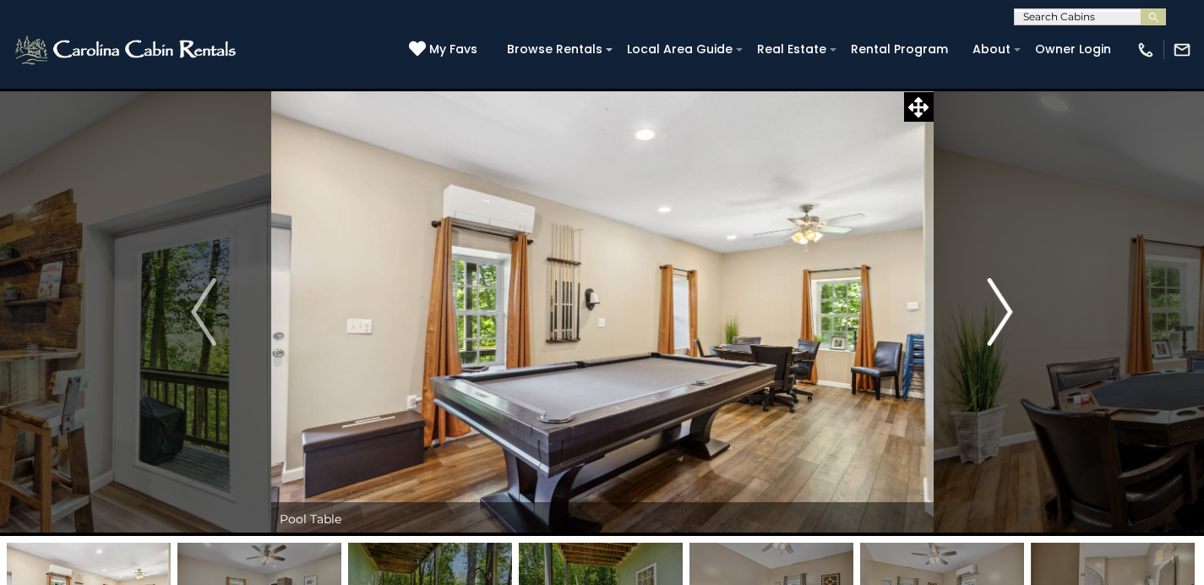
click at [993, 317] on img "Next" at bounding box center [999, 312] width 25 height 68
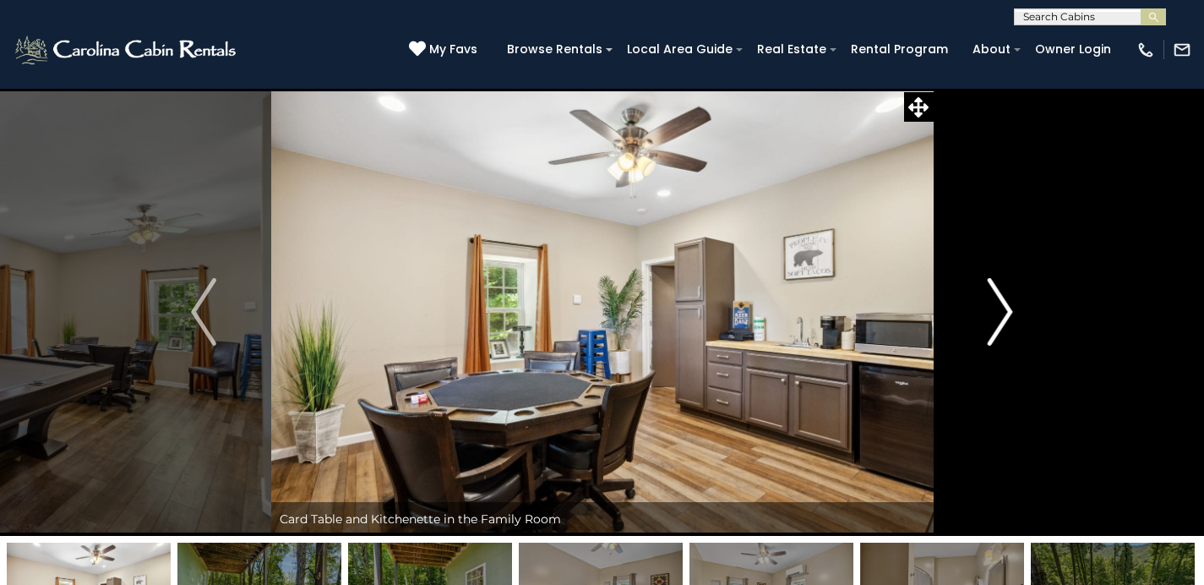
click at [994, 317] on img "Next" at bounding box center [999, 312] width 25 height 68
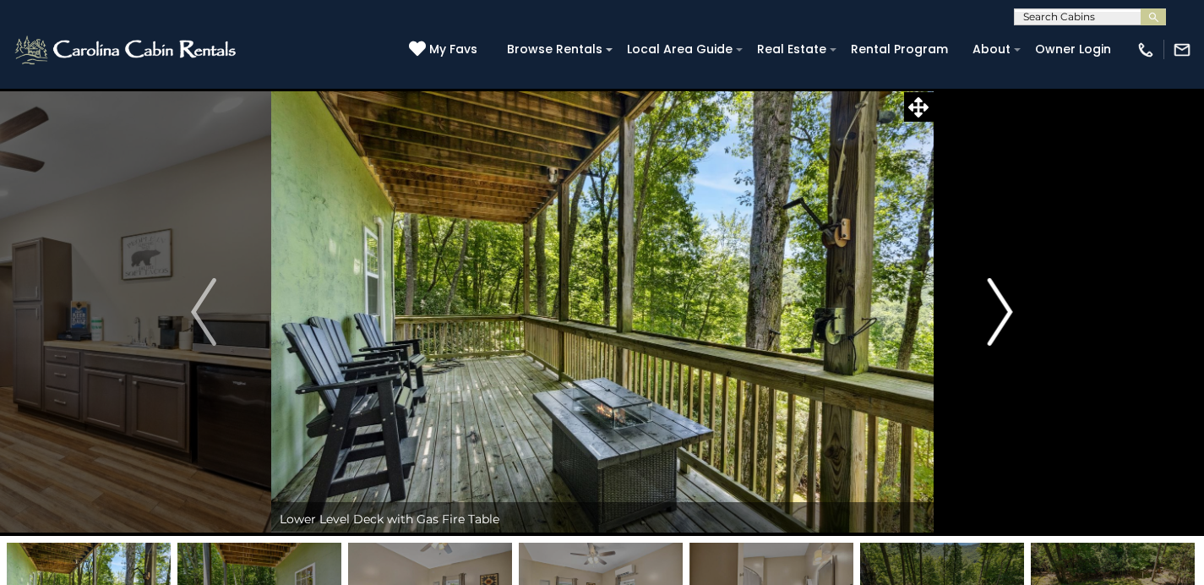
click at [995, 317] on img "Next" at bounding box center [999, 312] width 25 height 68
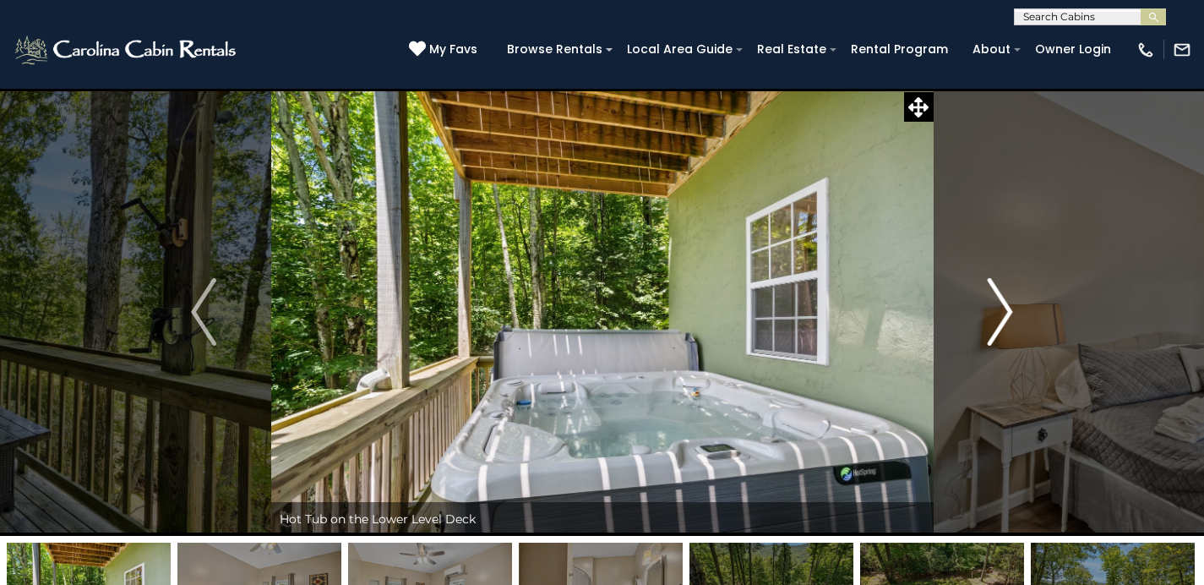
click at [995, 317] on img "Next" at bounding box center [999, 312] width 25 height 68
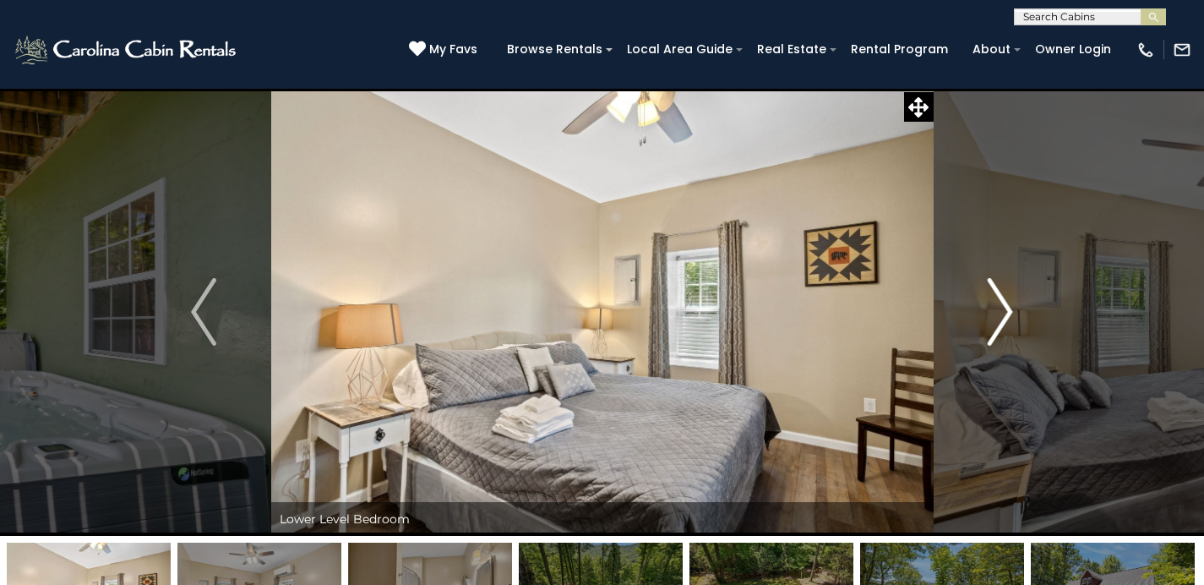
click at [995, 317] on img "Next" at bounding box center [999, 312] width 25 height 68
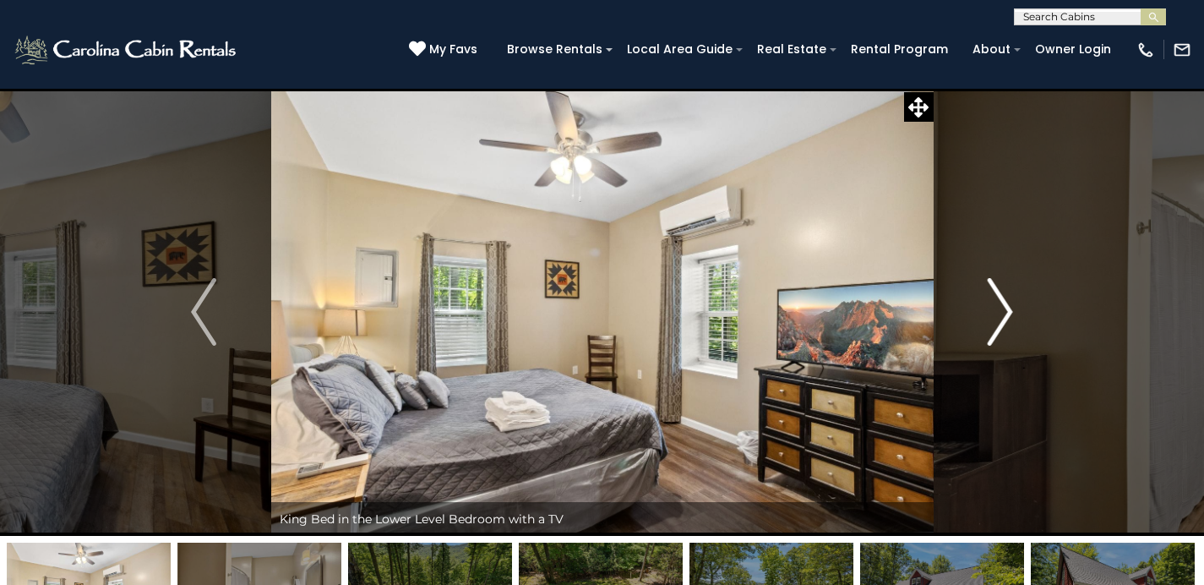
click at [995, 317] on img "Next" at bounding box center [999, 312] width 25 height 68
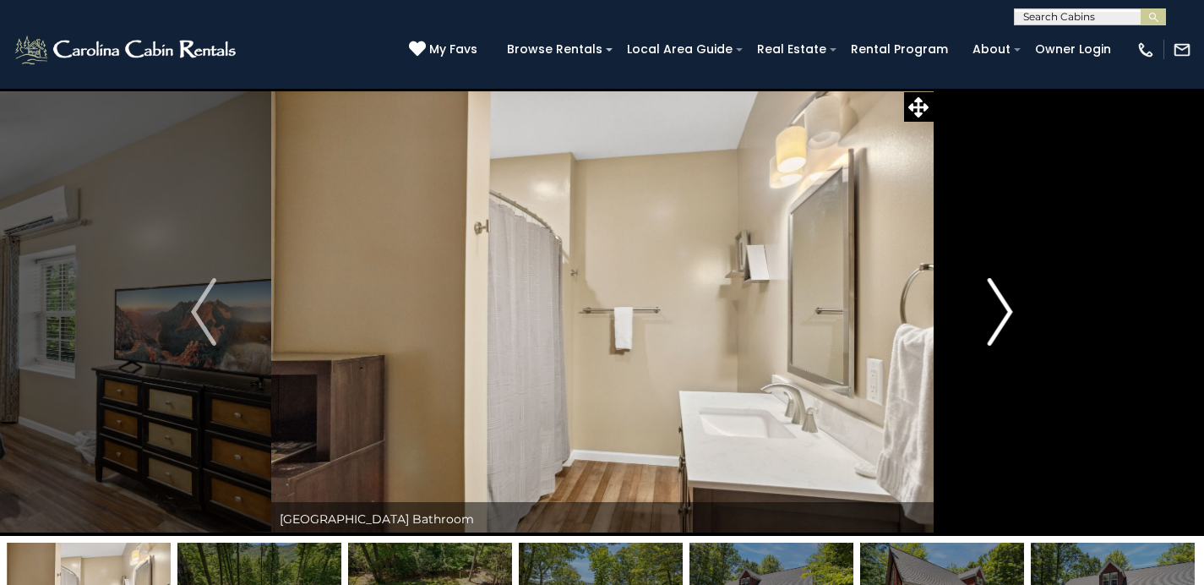
click at [995, 317] on img "Next" at bounding box center [999, 312] width 25 height 68
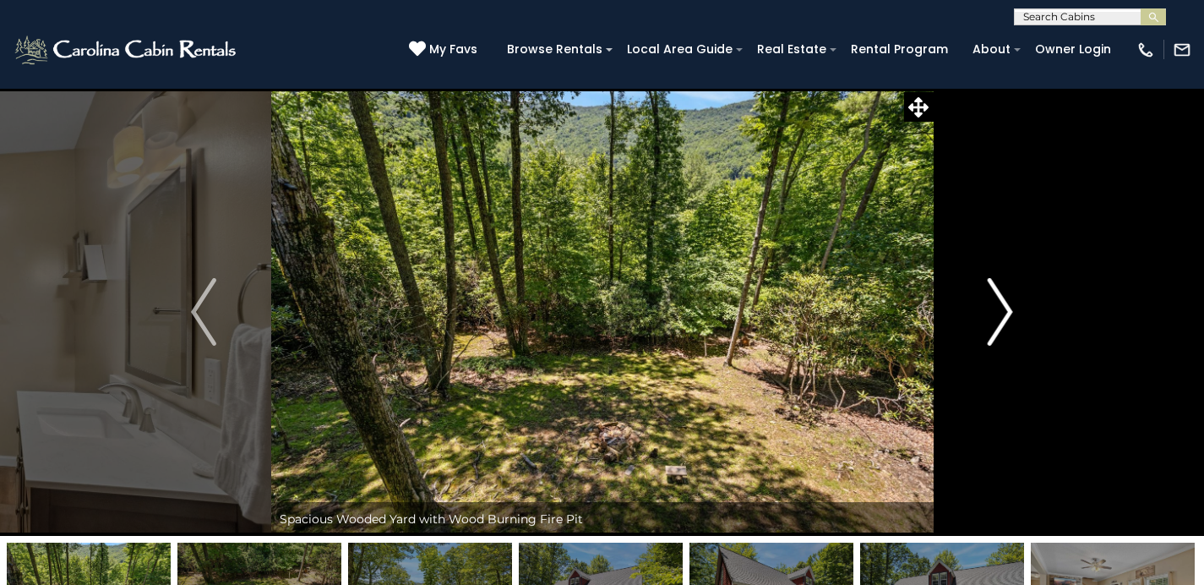
click at [995, 317] on img "Next" at bounding box center [999, 312] width 25 height 68
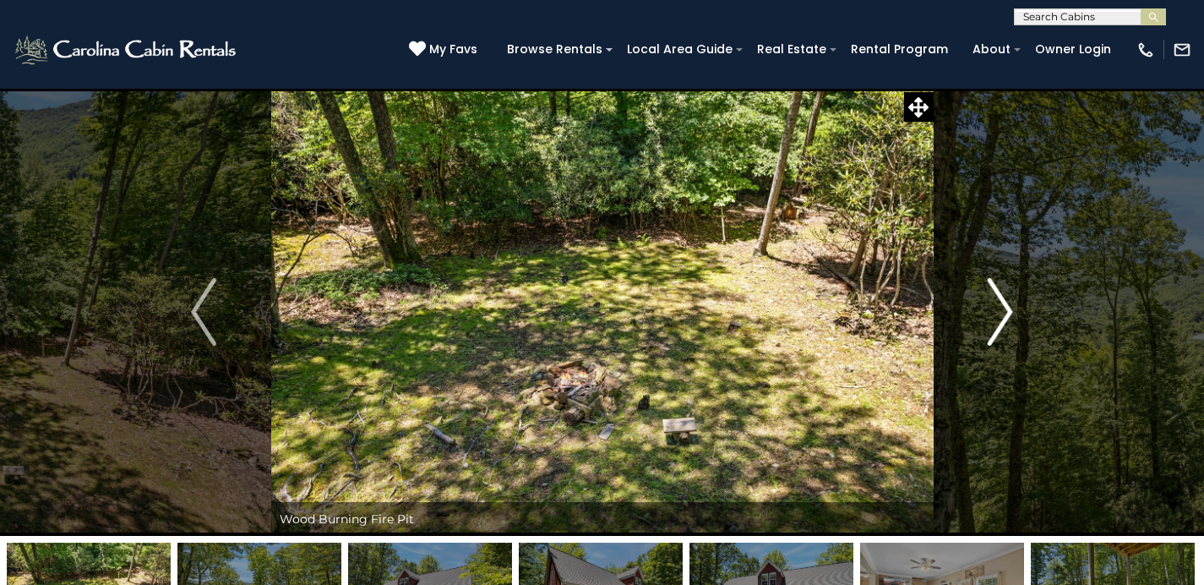
click at [995, 317] on img "Next" at bounding box center [999, 312] width 25 height 68
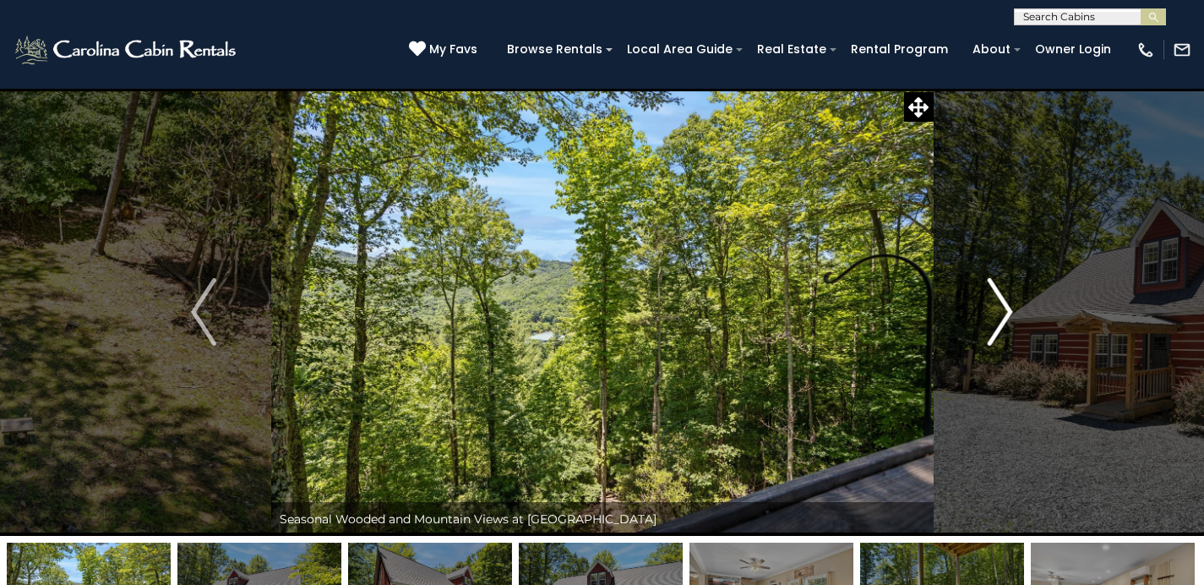
click at [995, 317] on img "Next" at bounding box center [999, 312] width 25 height 68
